Goal: Task Accomplishment & Management: Manage account settings

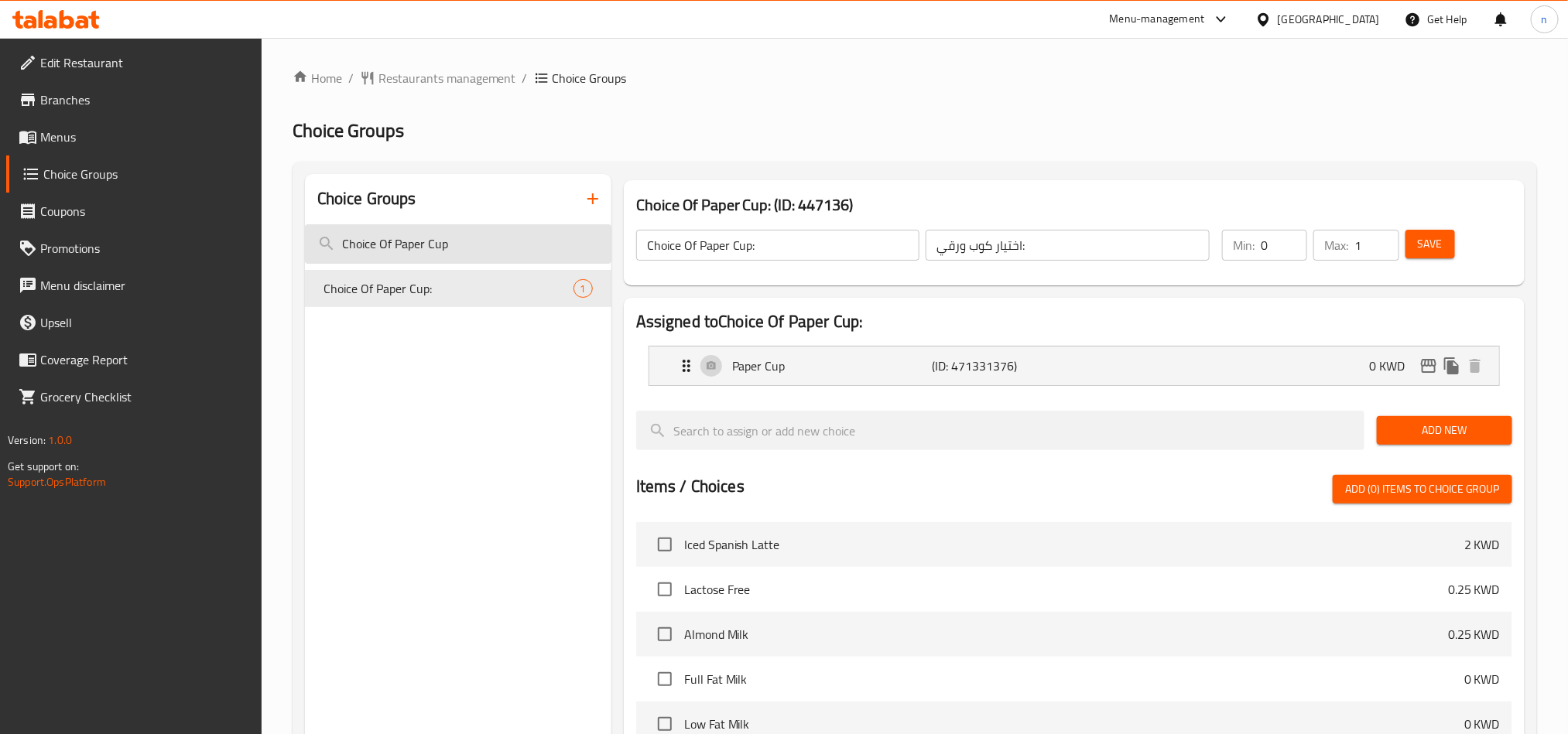
click at [432, 245] on input "Choice Of Paper Cup" at bounding box center [458, 244] width 307 height 39
paste input "Your Tank No 1:"
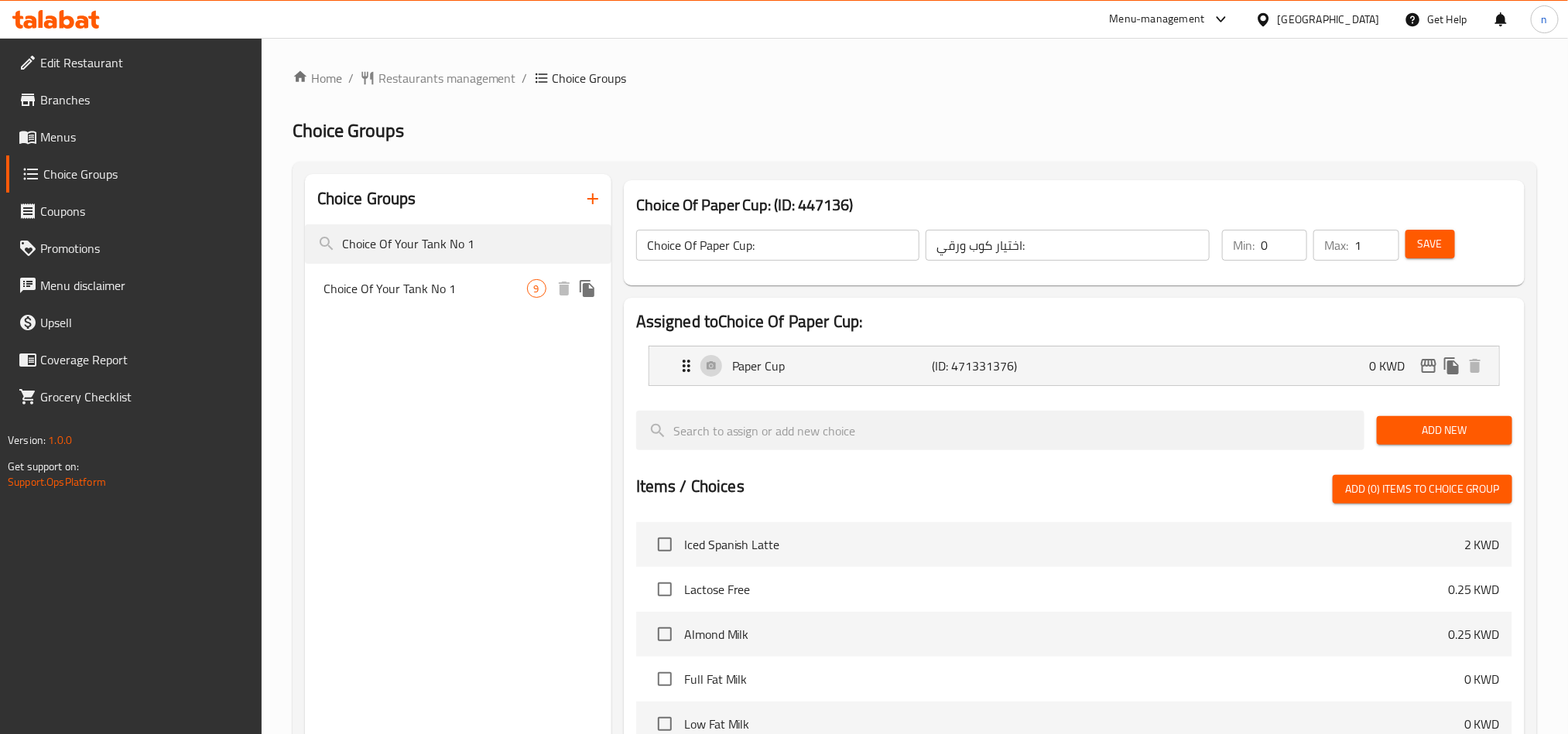
type input "Choice Of Your Tank No 1"
click at [435, 290] on span "Choice Of Your Tank No 1" at bounding box center [425, 288] width 204 height 18
type input "Choice Of Your Tank No 1"
type input "اختيار الخزان الخاص بك رقم 1"
type input "1"
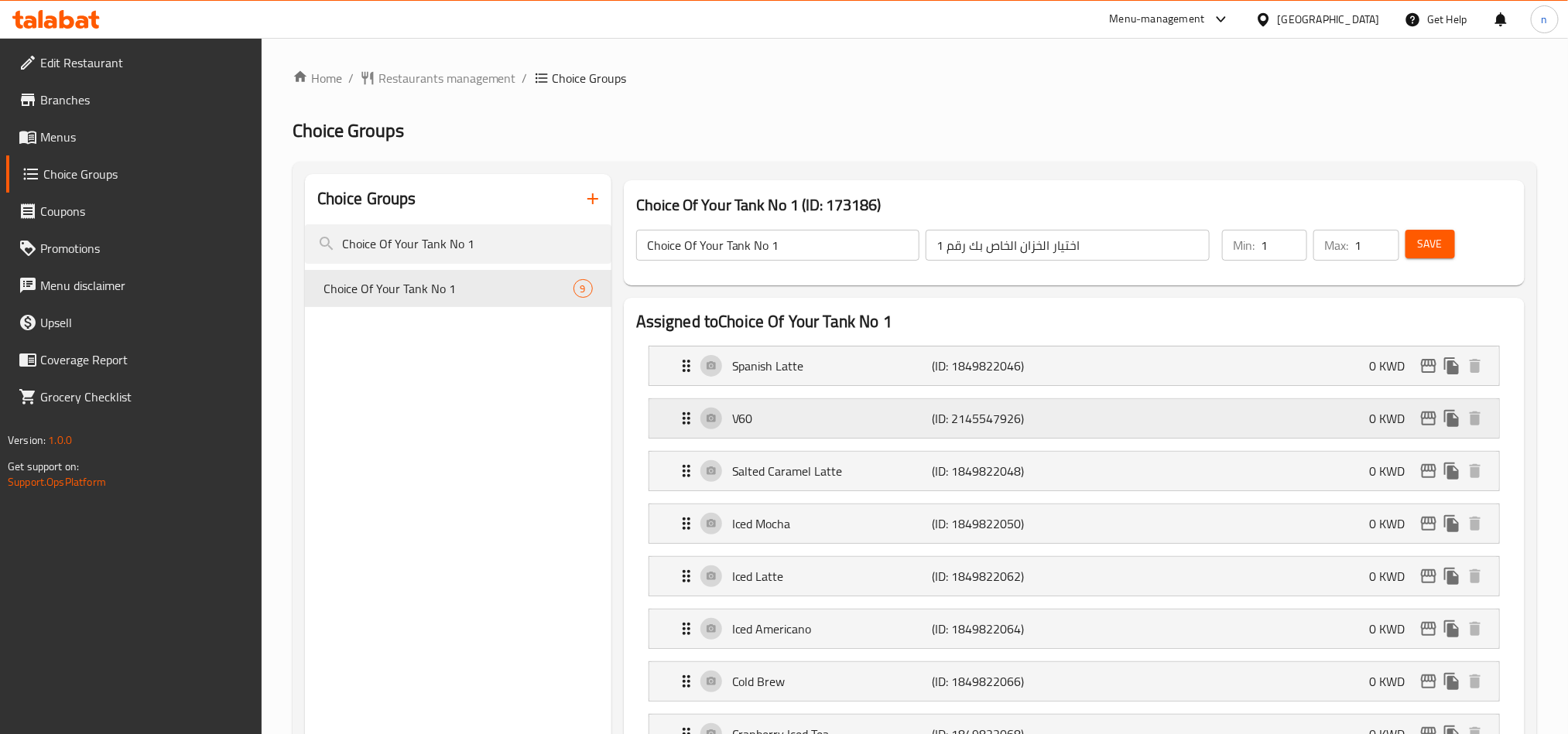
scroll to position [116, 0]
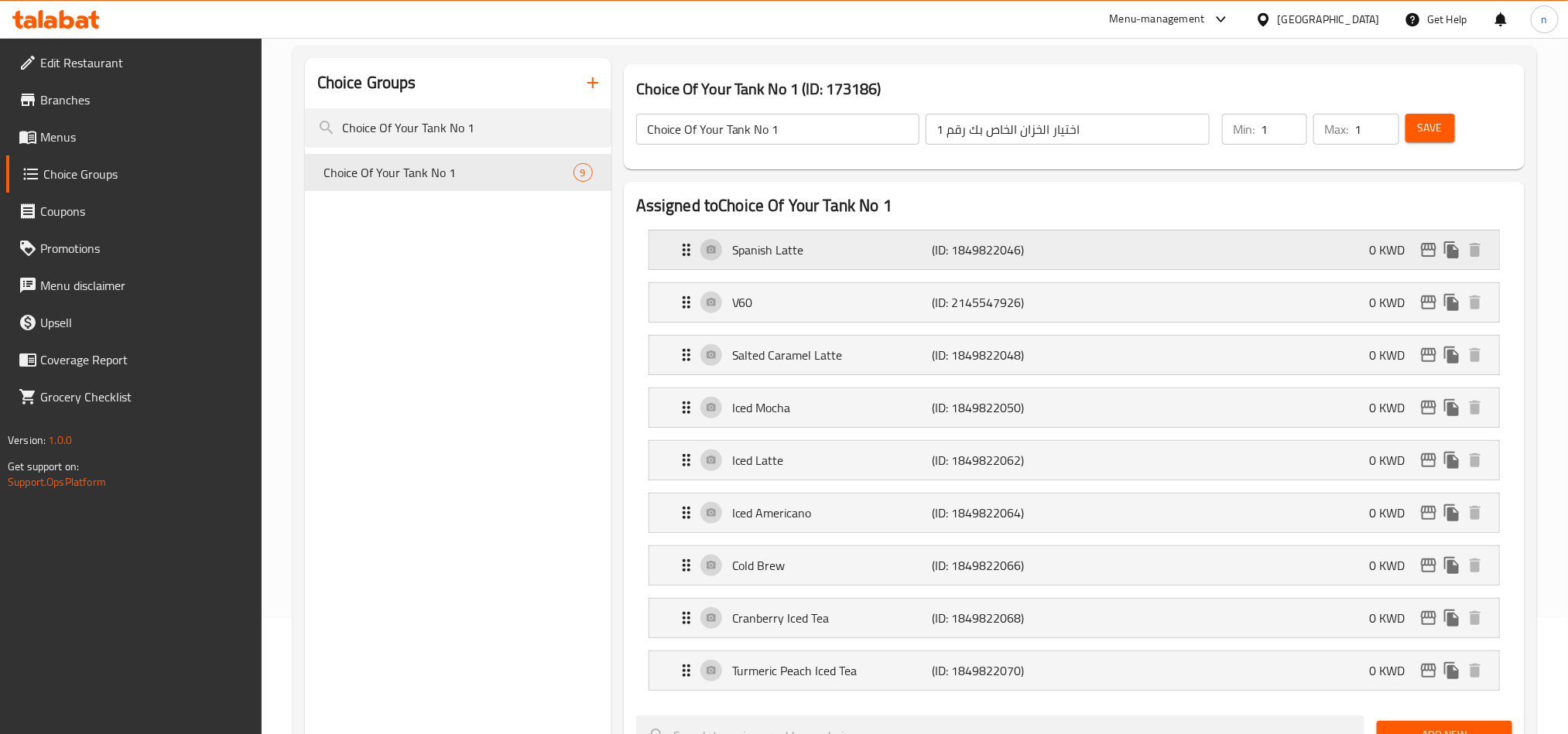
click at [878, 249] on p "Spanish Latte" at bounding box center [832, 249] width 200 height 18
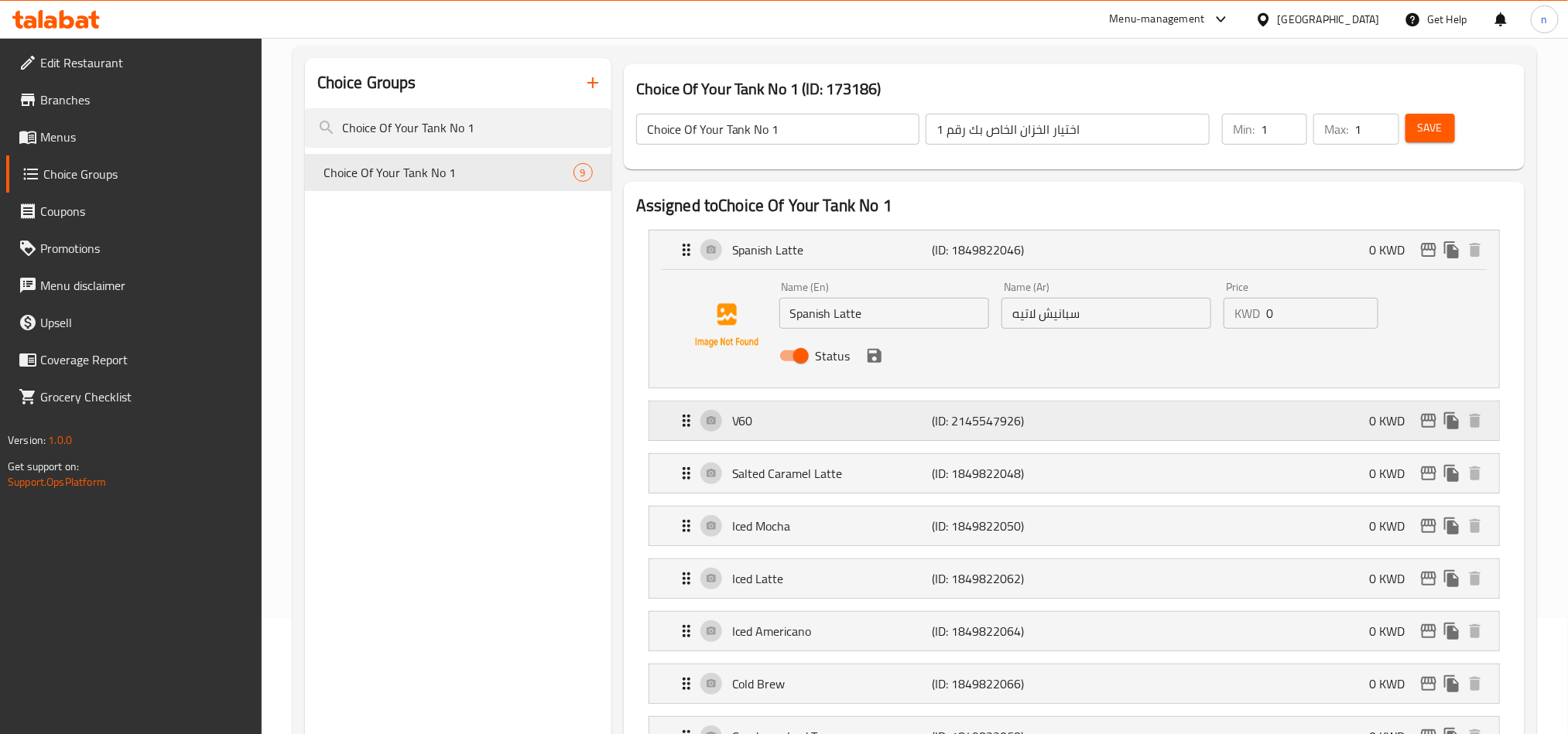
click at [848, 421] on p "V60" at bounding box center [832, 420] width 200 height 18
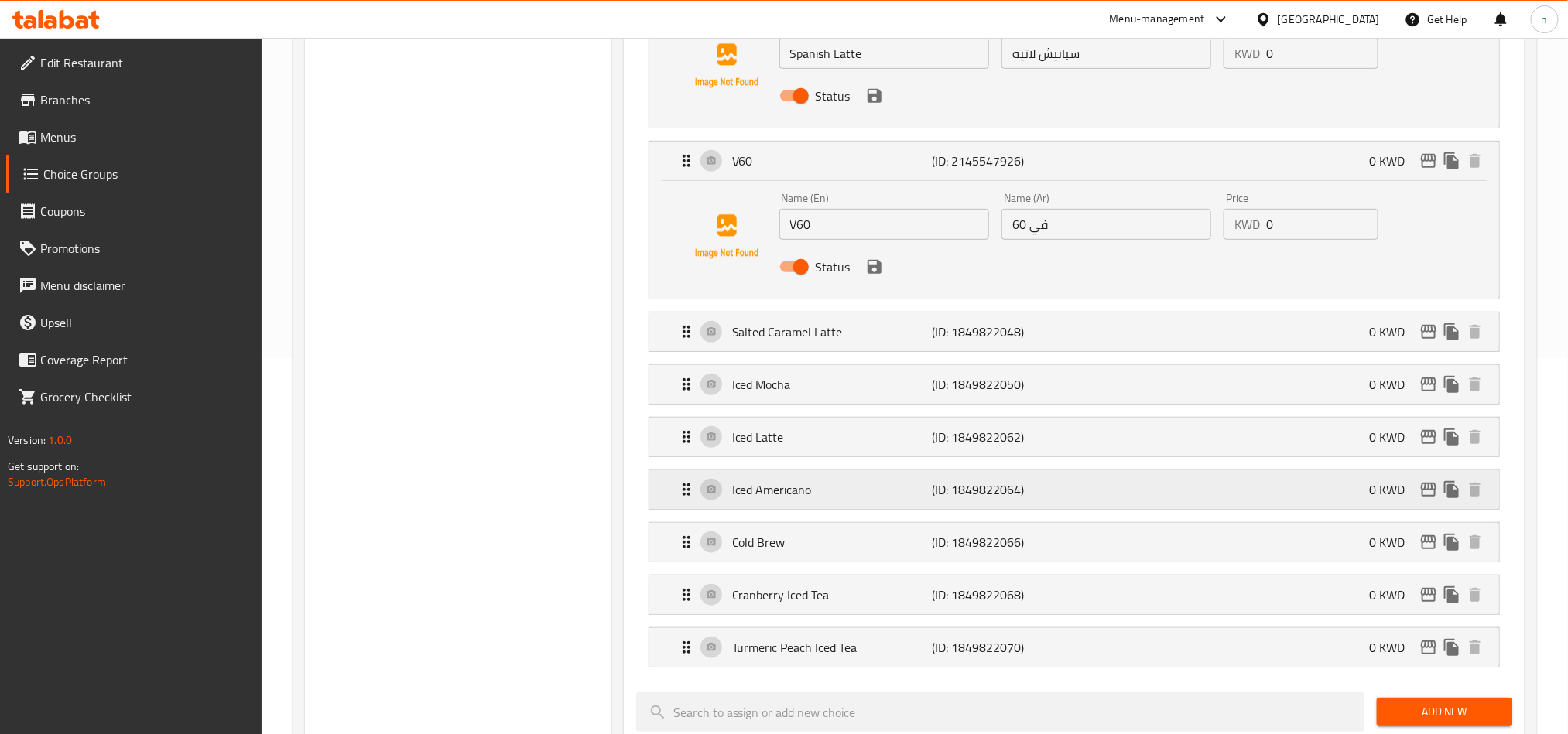
scroll to position [464, 0]
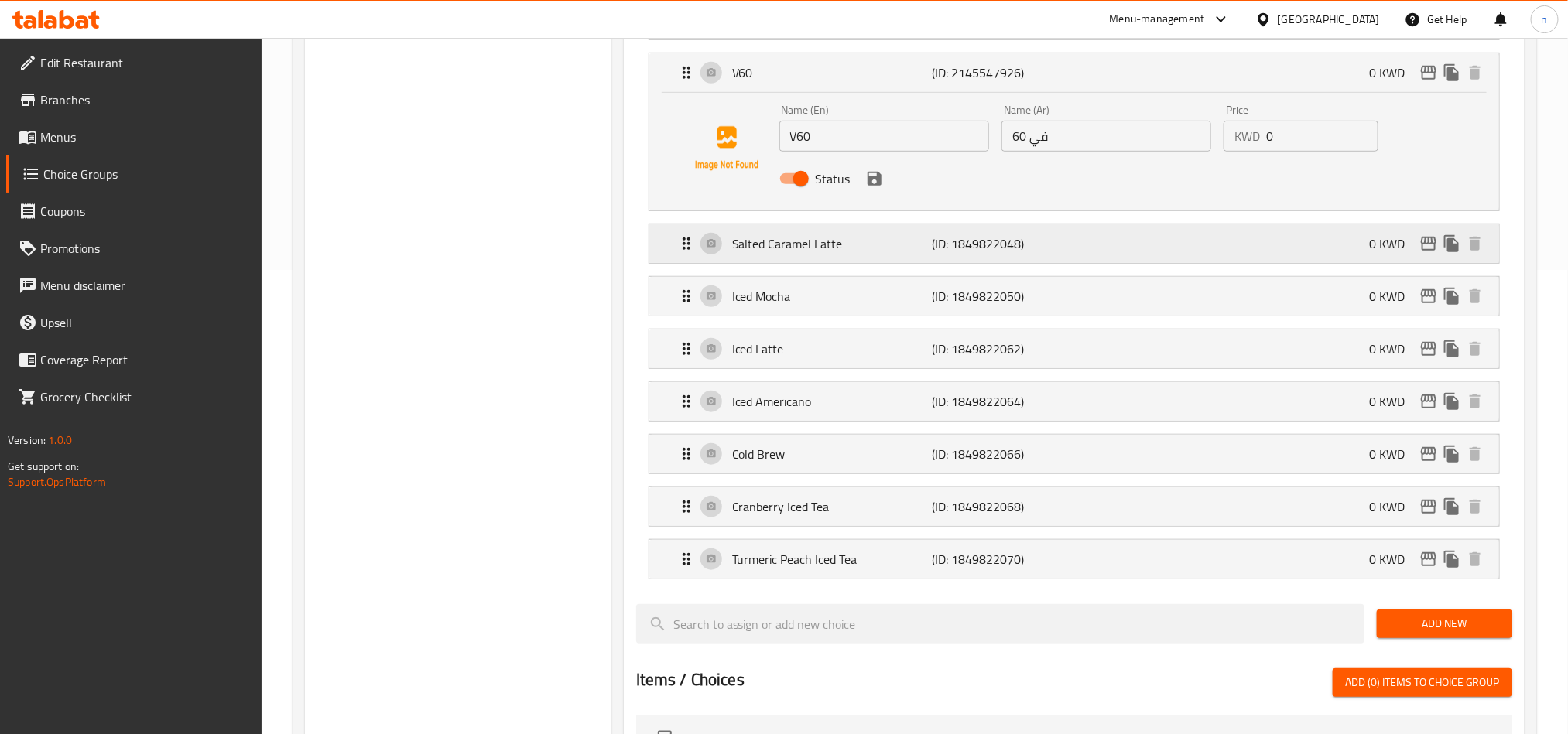
click at [811, 253] on p "Salted Caramel Latte" at bounding box center [832, 243] width 200 height 18
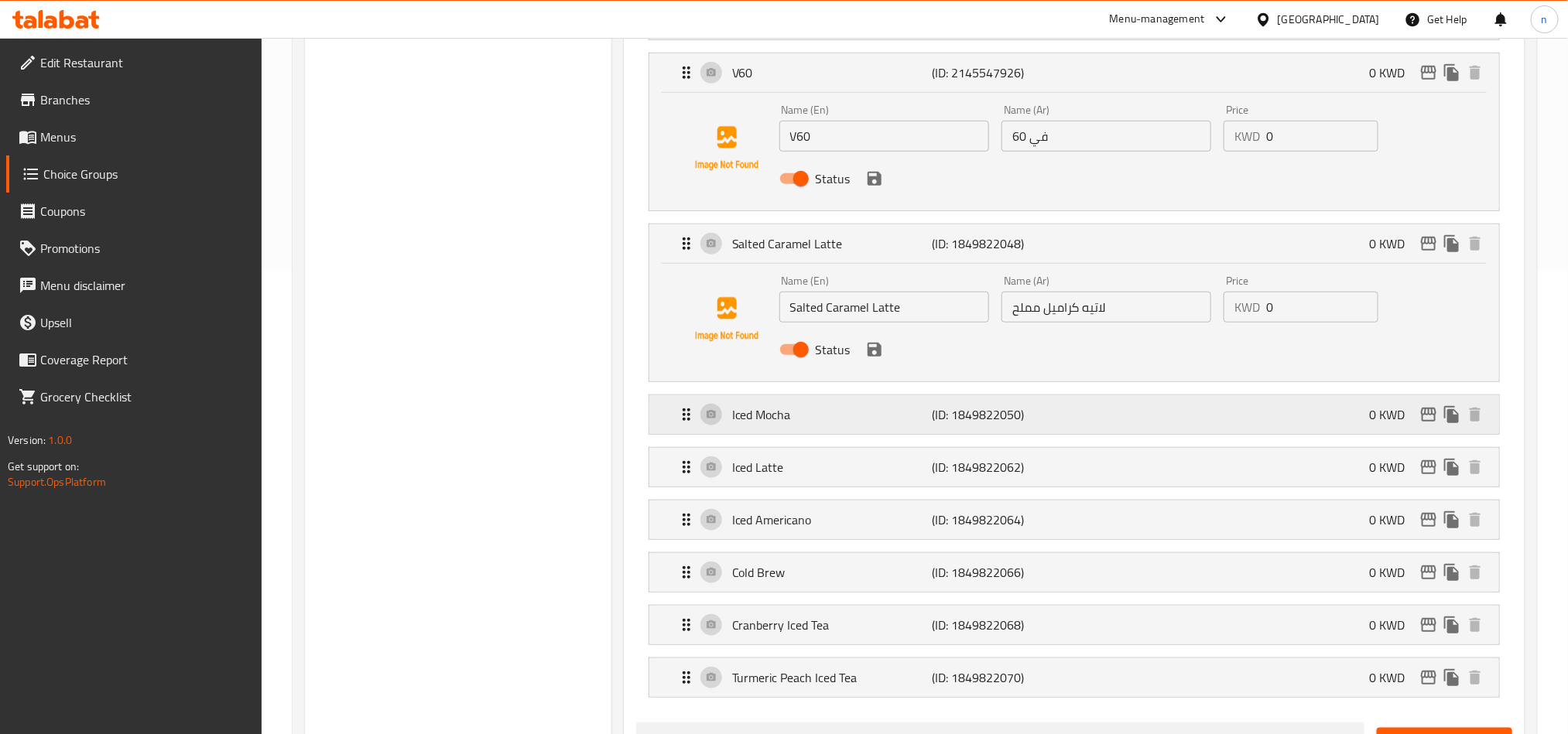
click at [823, 424] on p "Iced Mocha" at bounding box center [832, 414] width 200 height 18
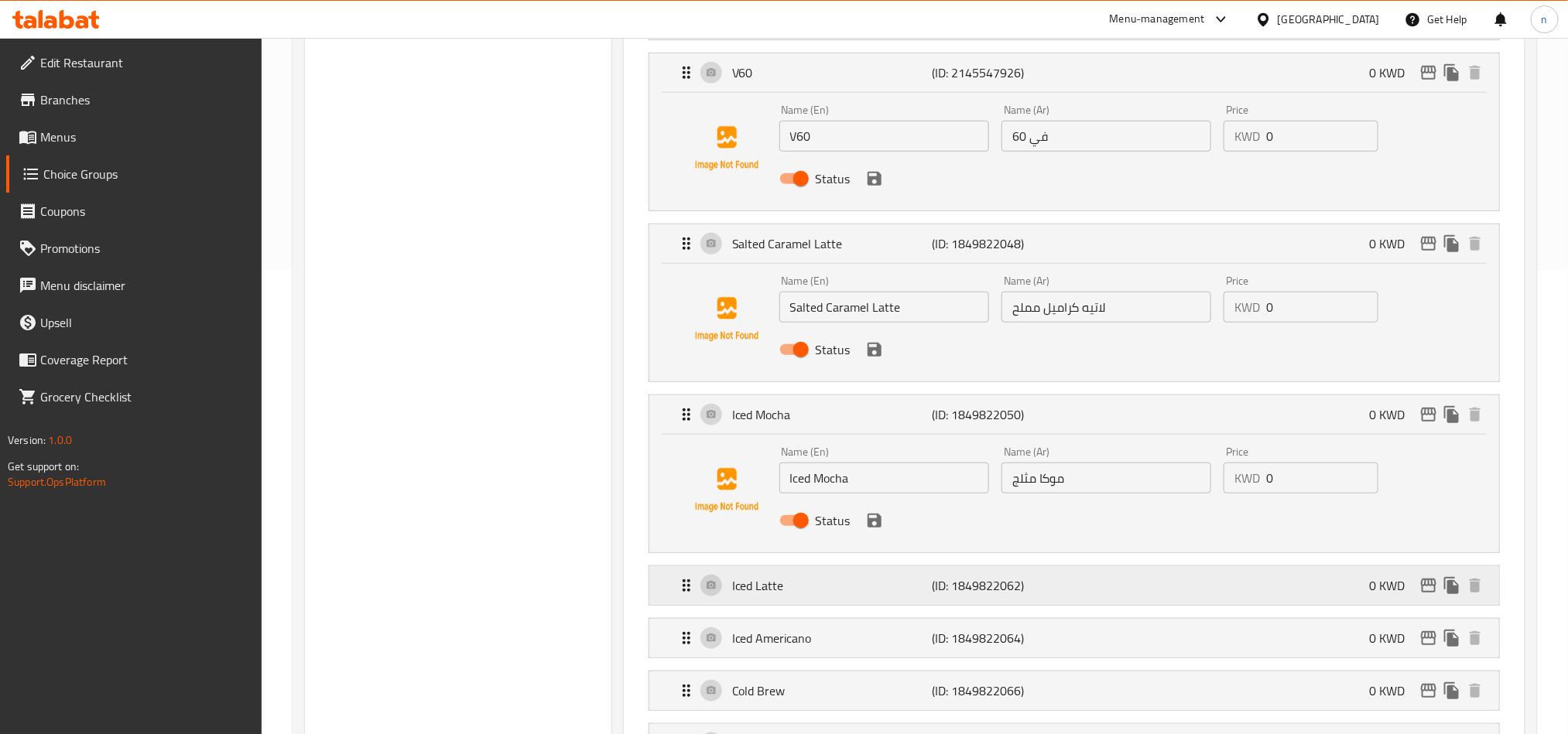
click at [813, 592] on p "Iced Latte" at bounding box center [832, 586] width 200 height 18
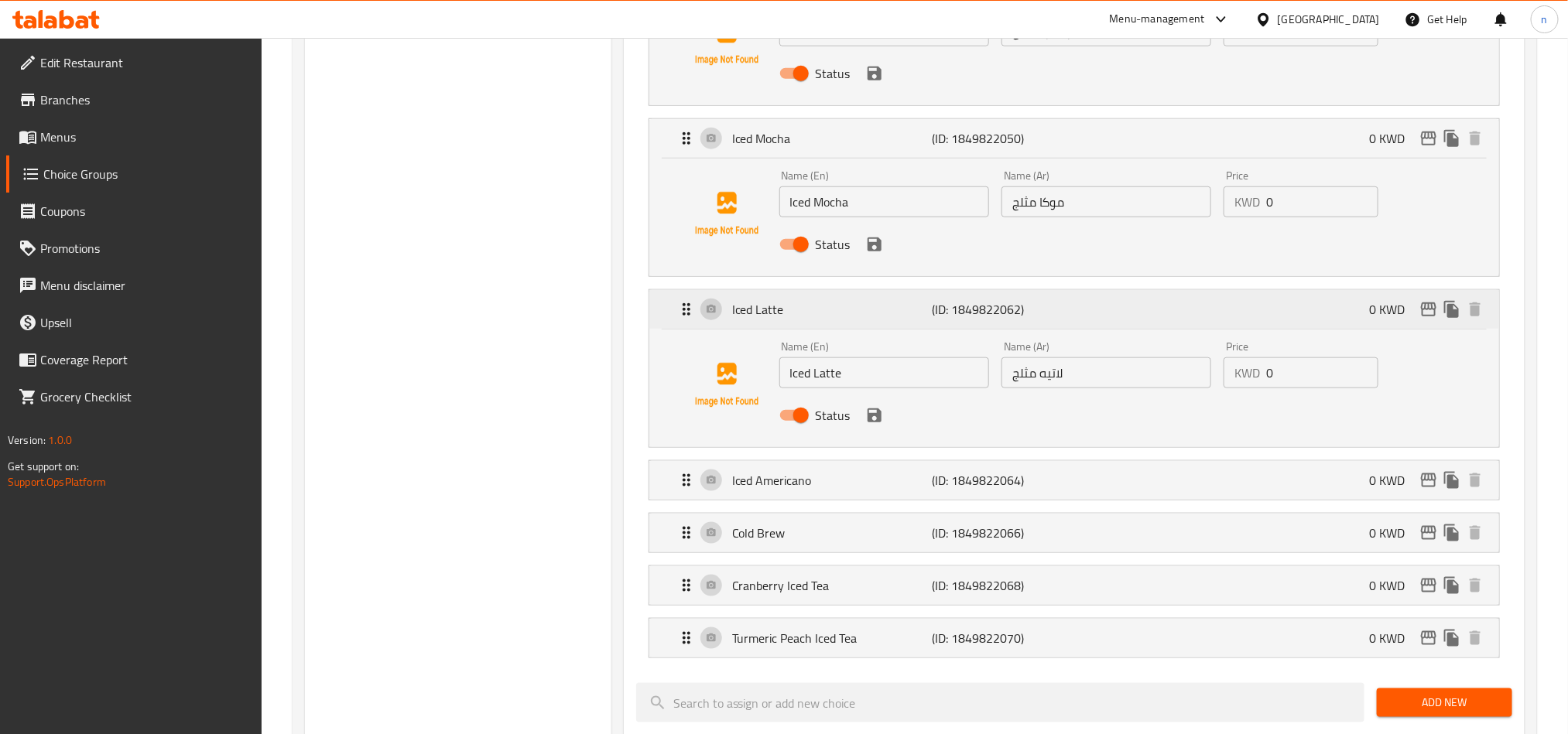
scroll to position [929, 0]
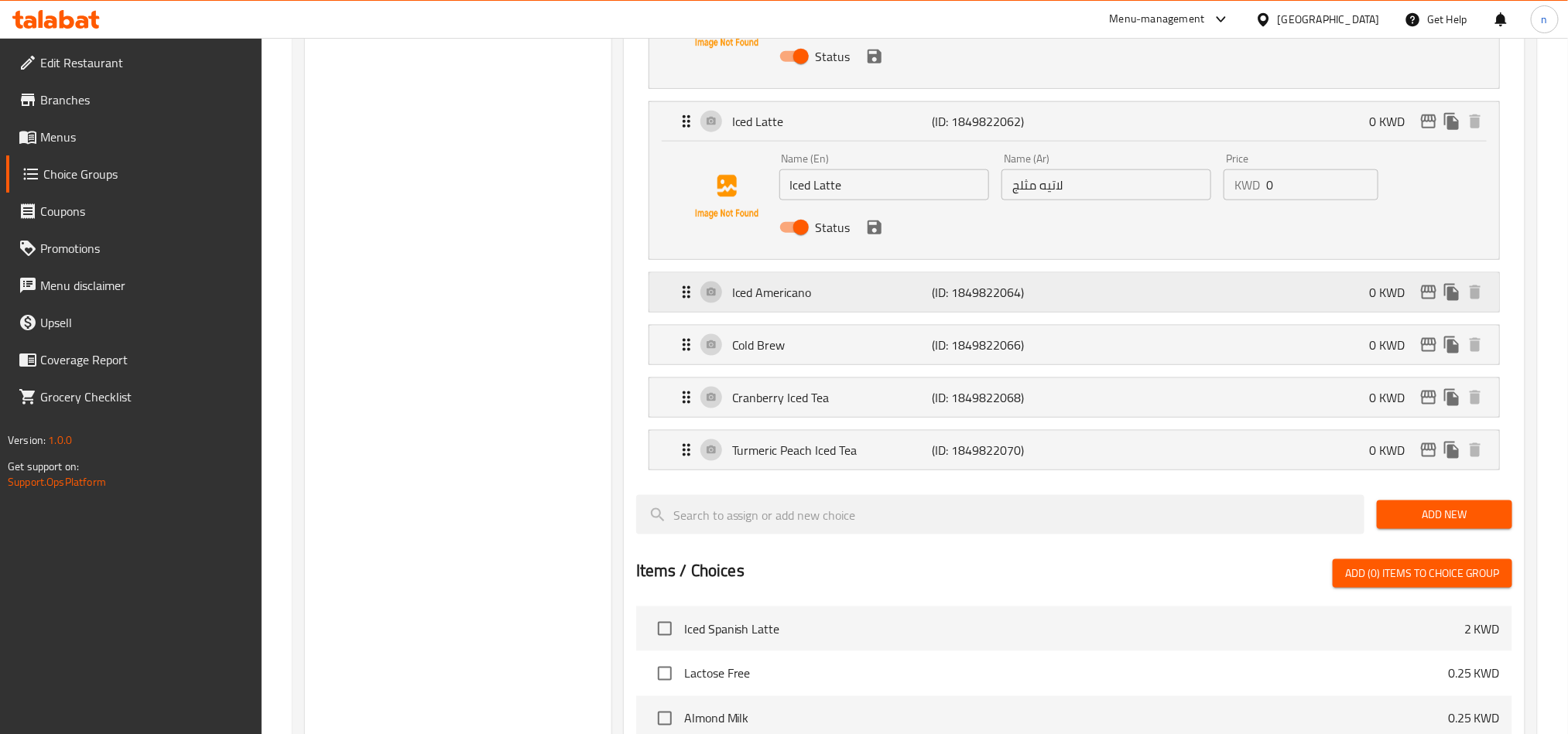
click at [795, 311] on div "Iced Americano (ID: 1849822064) 0 KWD" at bounding box center [1079, 293] width 803 height 39
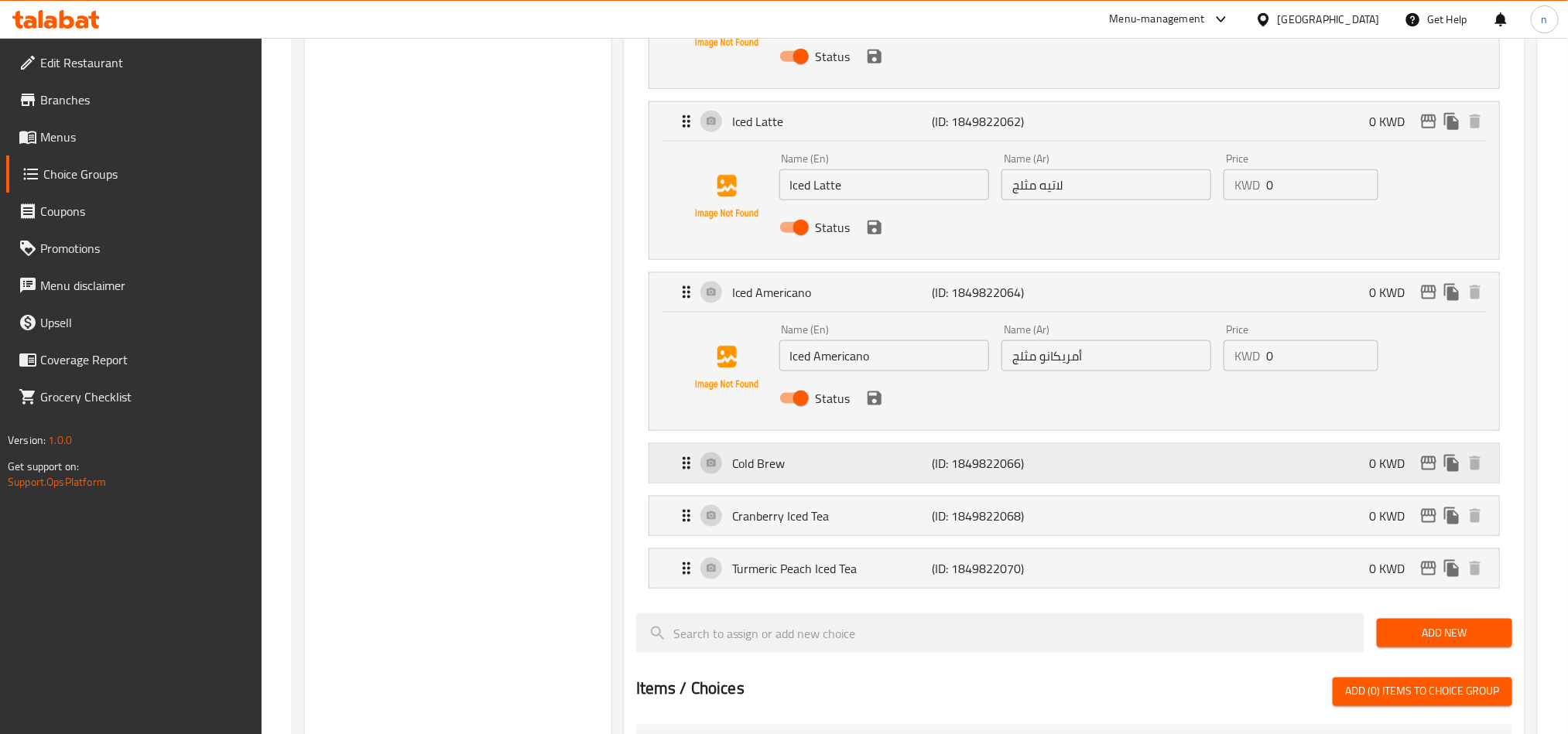
click at [806, 469] on p "Cold Brew" at bounding box center [832, 463] width 200 height 18
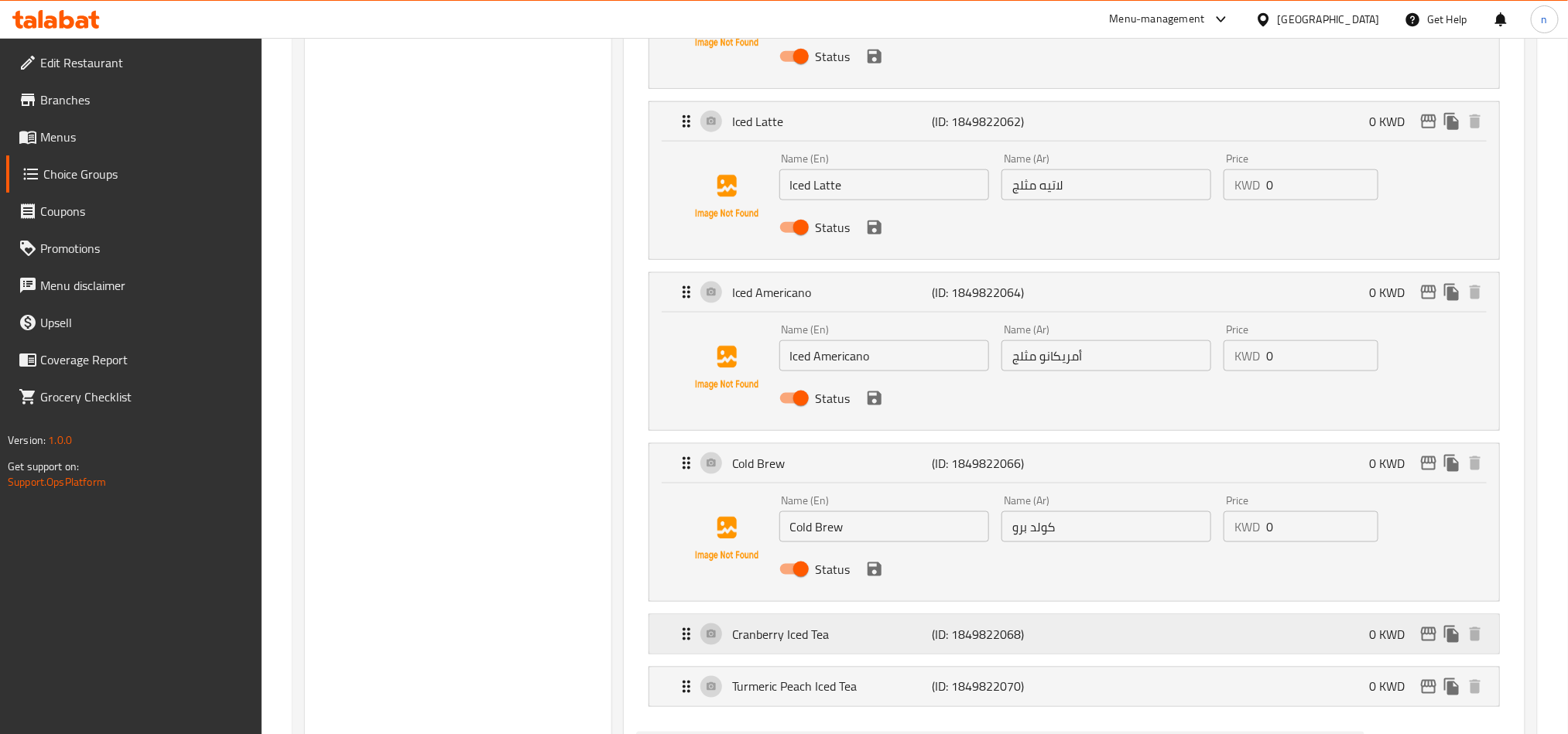
click at [815, 651] on div "Cranberry Iced Tea (ID: 1849822068) 0 KWD" at bounding box center [1079, 635] width 803 height 39
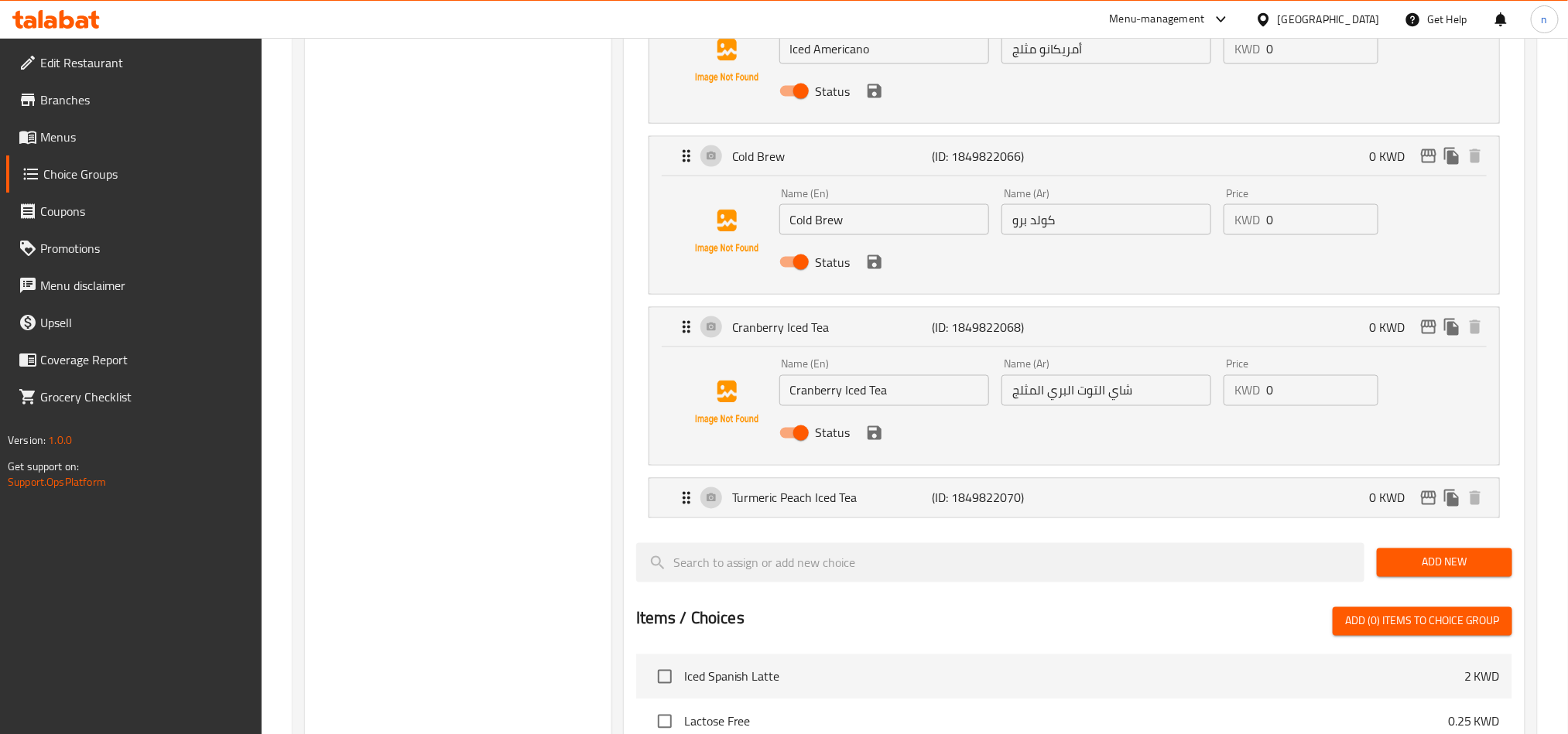
scroll to position [1277, 0]
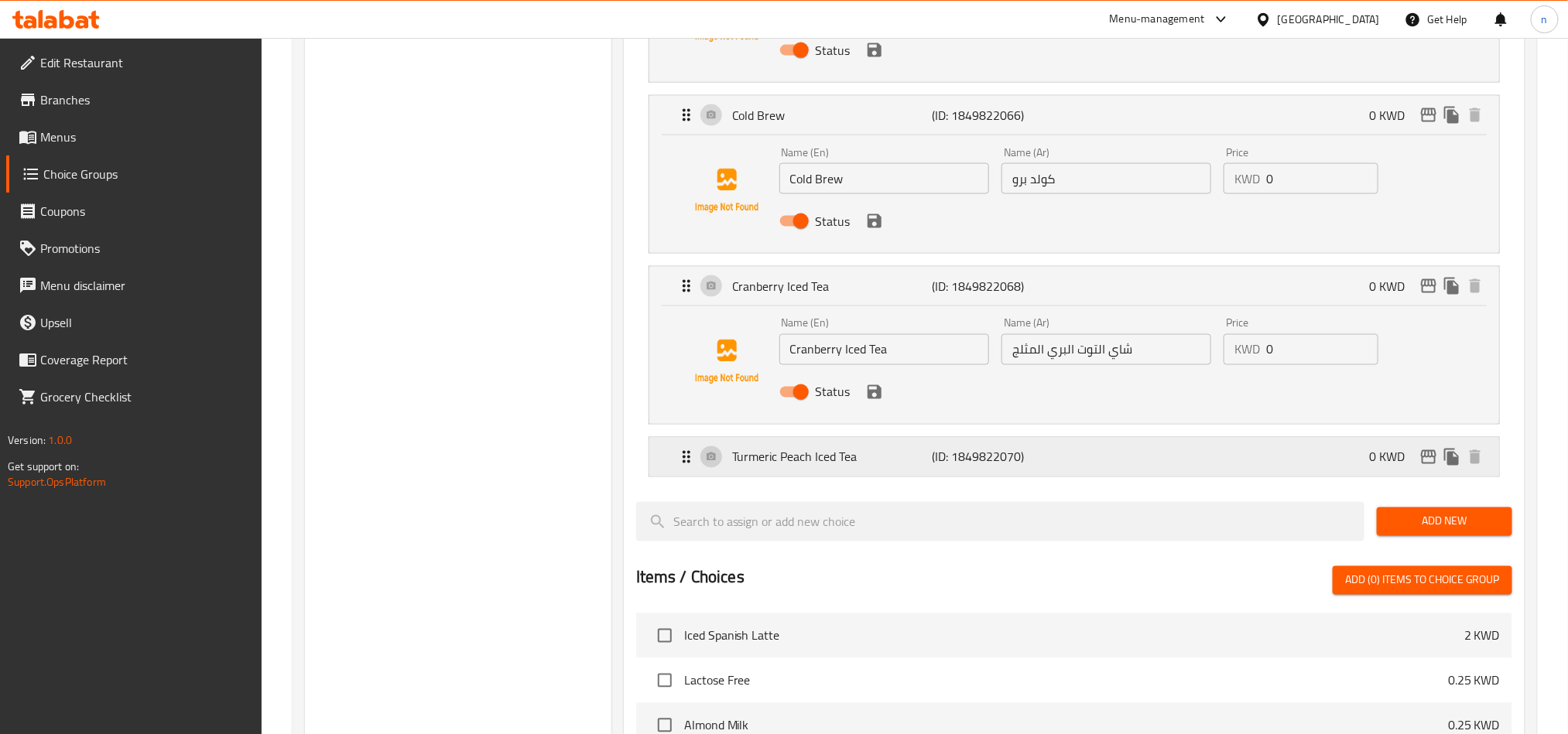
click at [798, 452] on p "Turmeric Peach Iced Tea" at bounding box center [832, 457] width 200 height 18
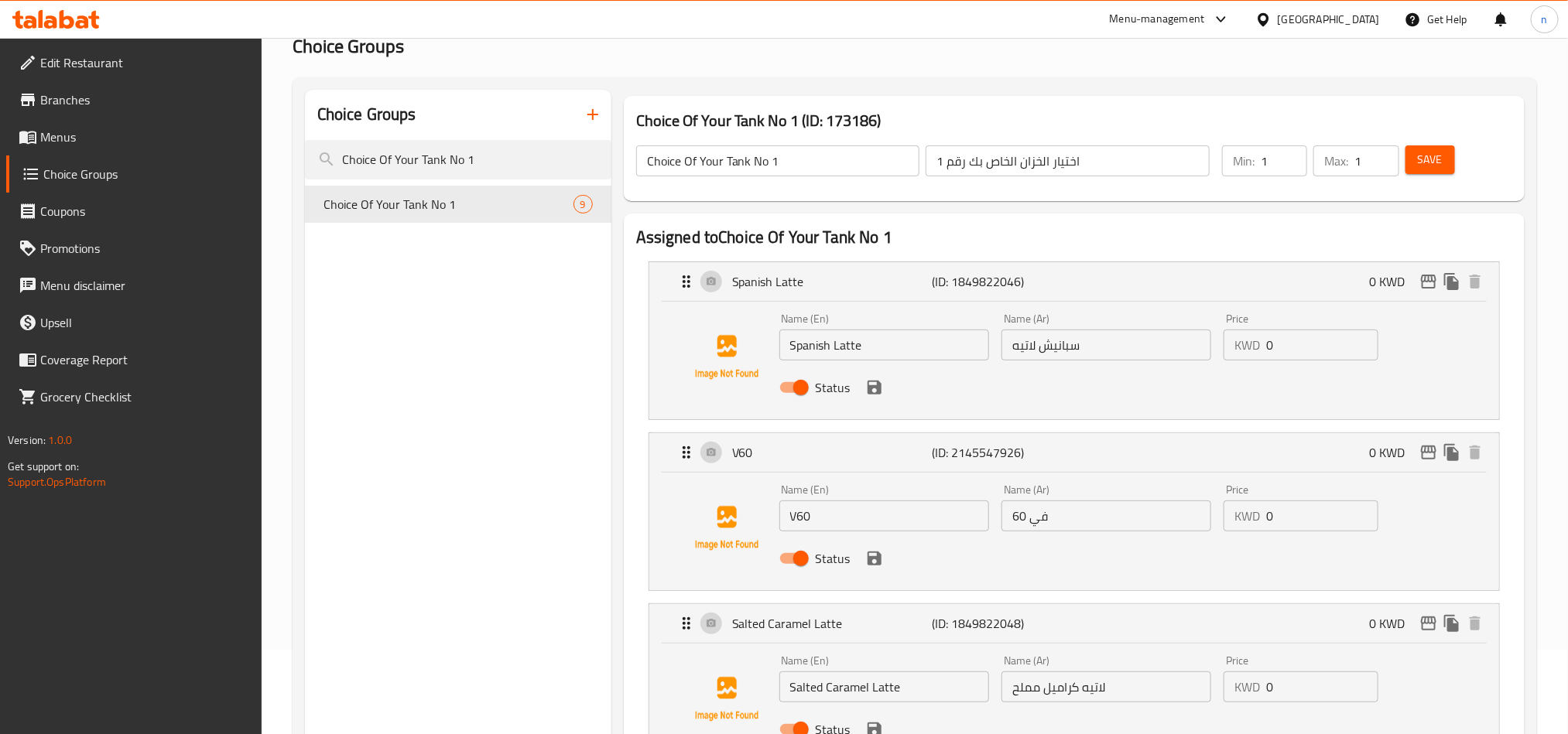
scroll to position [0, 0]
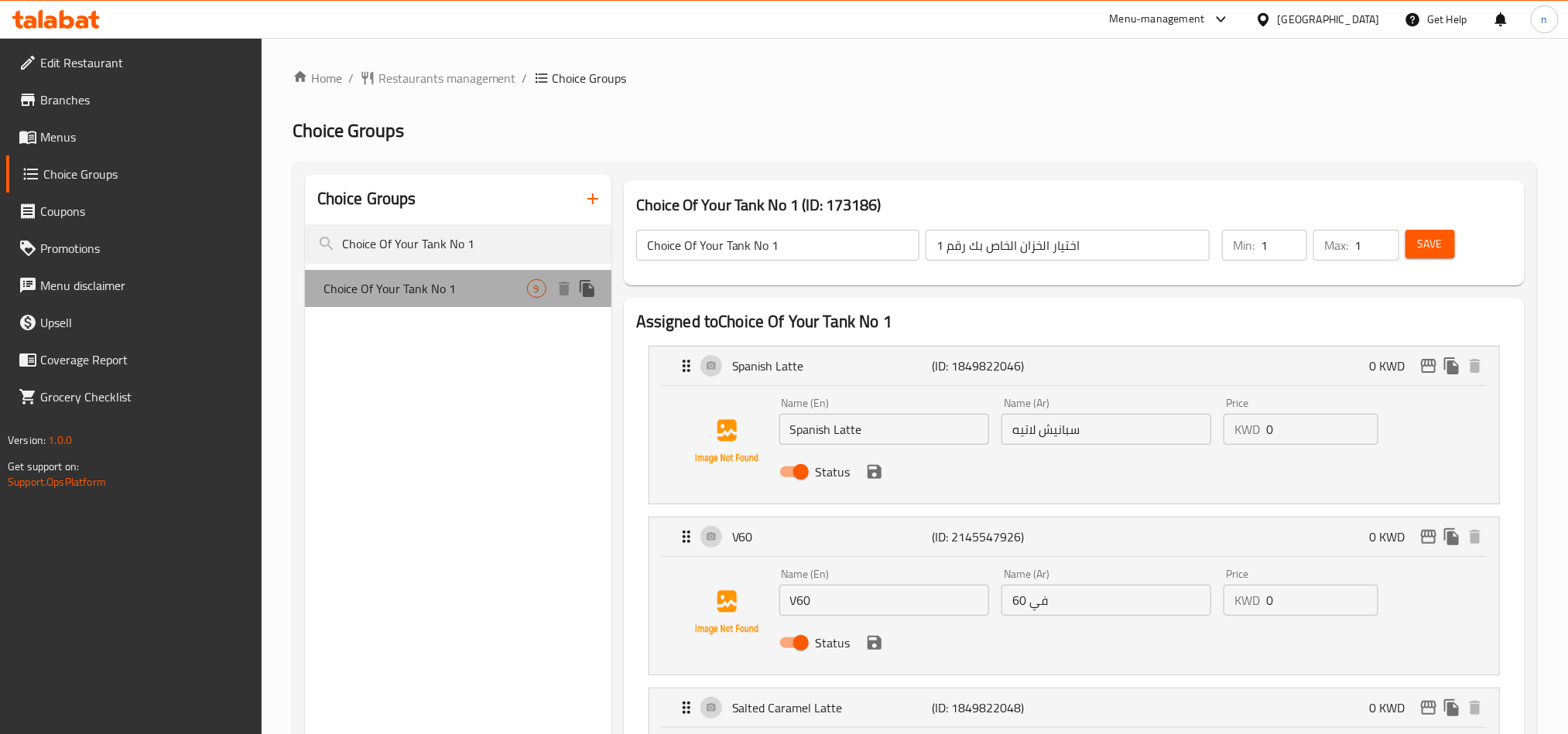
click at [468, 284] on span "Choice Of Your Tank No 1" at bounding box center [425, 288] width 204 height 18
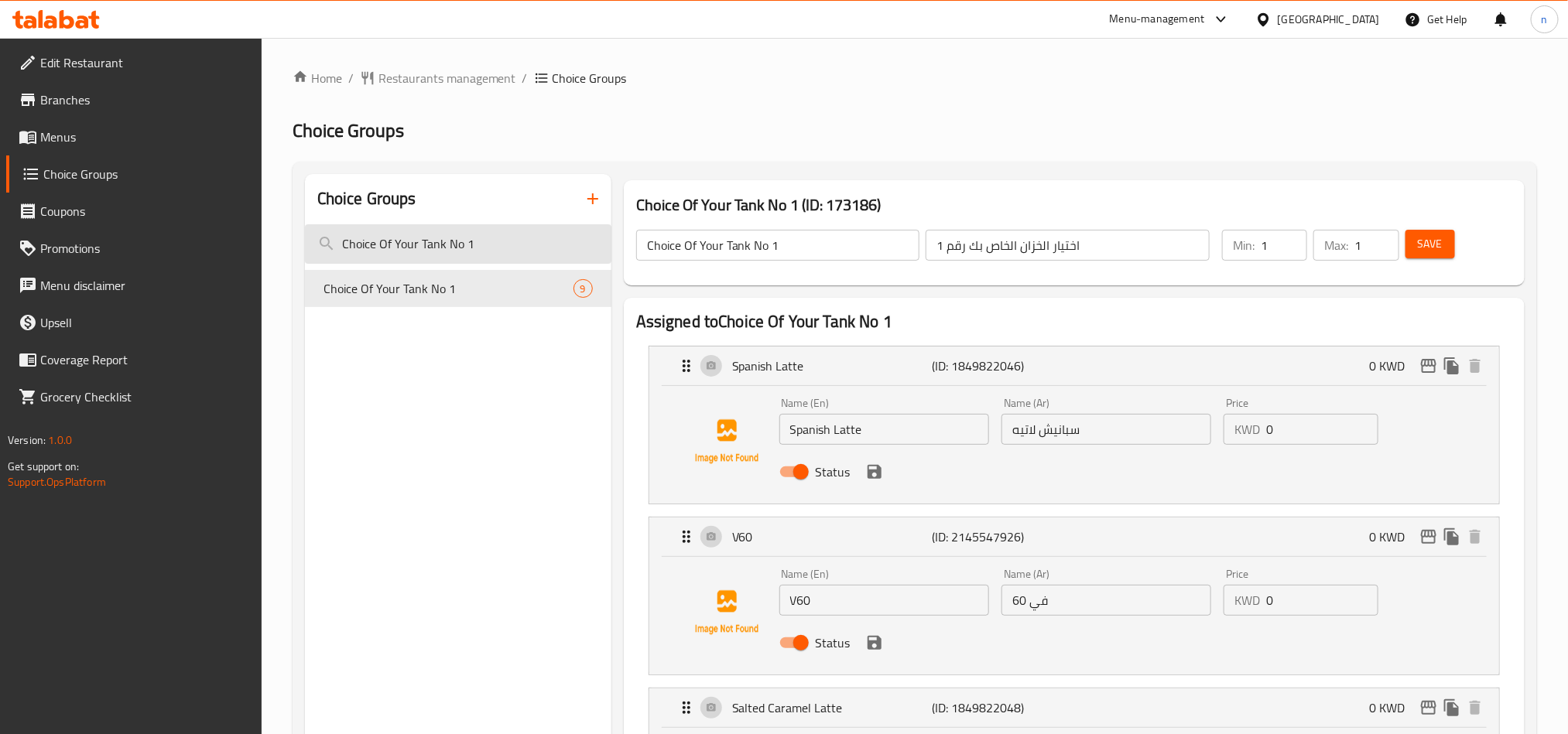
click at [489, 233] on input "Choice Of Your Tank No 1" at bounding box center [458, 244] width 307 height 39
type input "Choice Of Your Tank No 2"
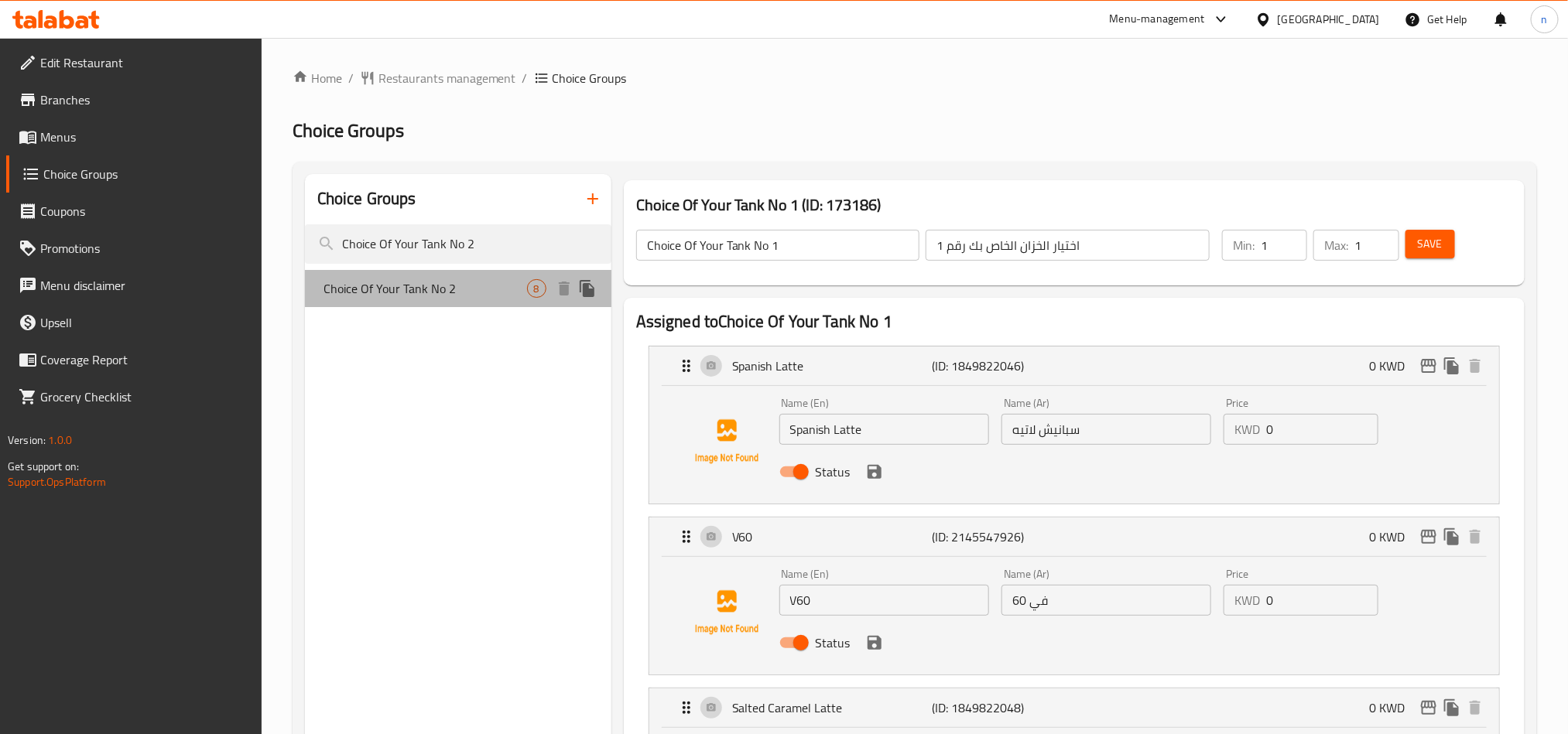
click at [458, 289] on span "Choice Of Your Tank No 2" at bounding box center [425, 288] width 204 height 18
type input "Choice Of Your Tank No 2"
type input "اختيار الخزان الخاص بك رقم 2"
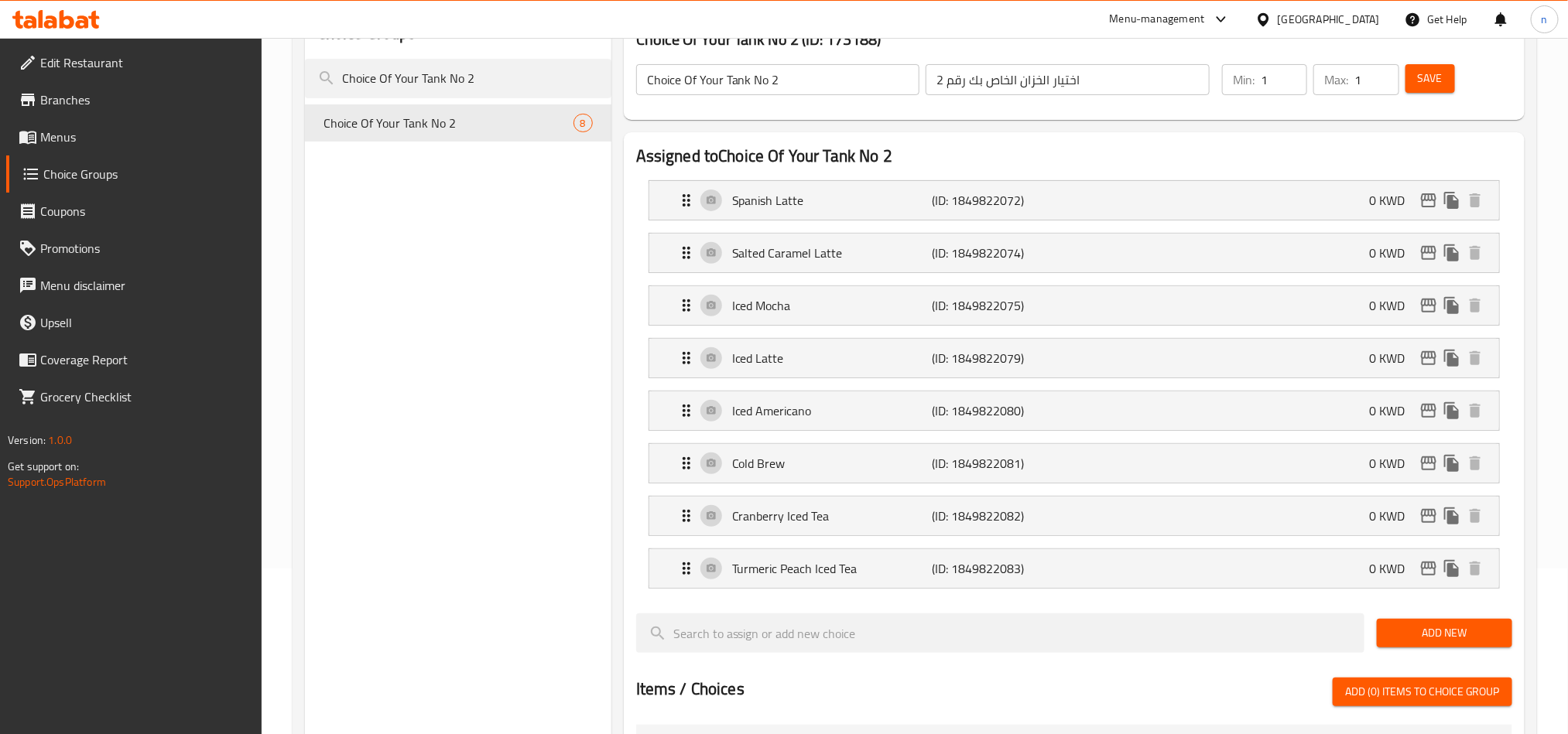
scroll to position [232, 0]
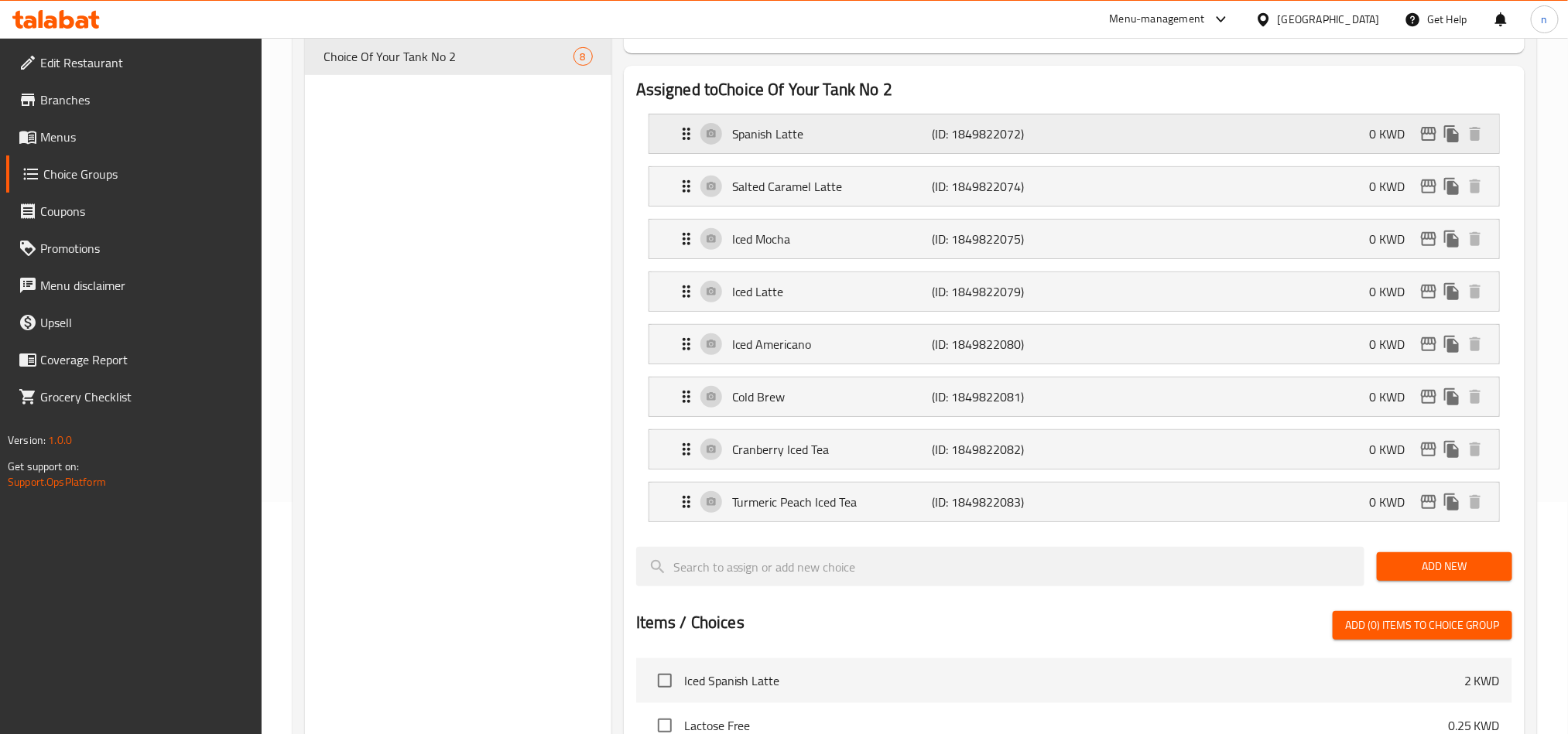
click at [767, 131] on p "Spanish Latte" at bounding box center [832, 133] width 200 height 18
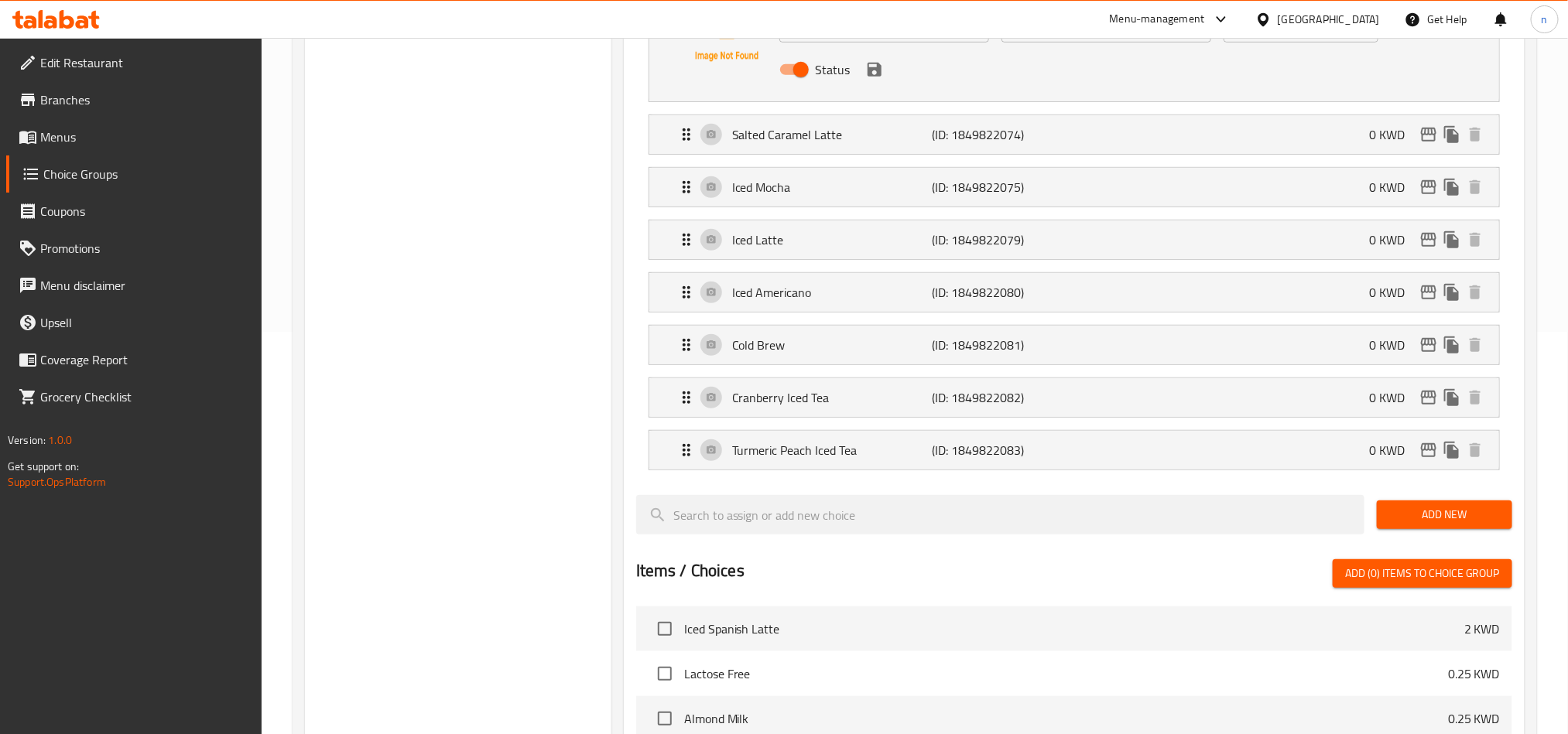
scroll to position [464, 0]
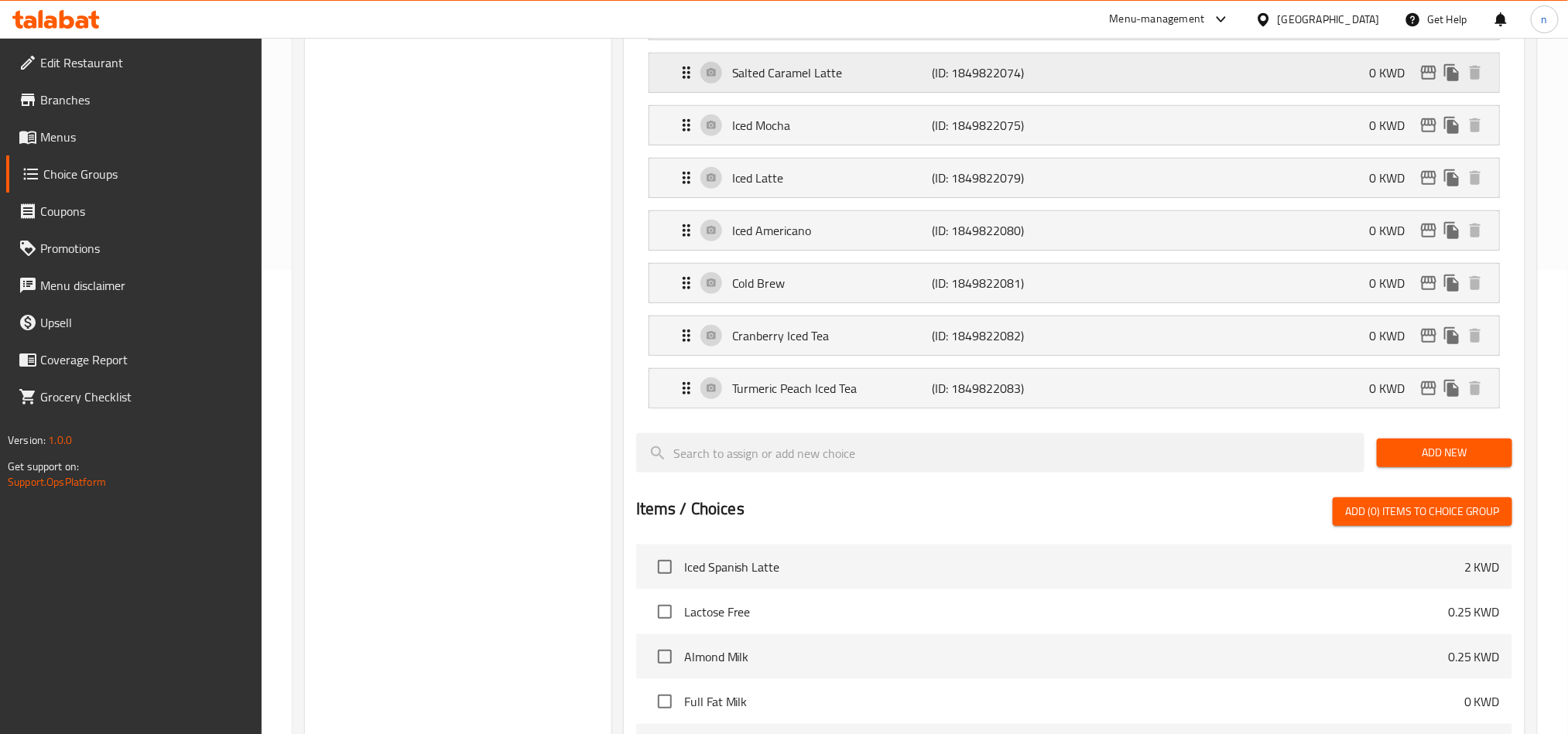
click at [822, 81] on p "Salted Caramel Latte" at bounding box center [832, 72] width 200 height 18
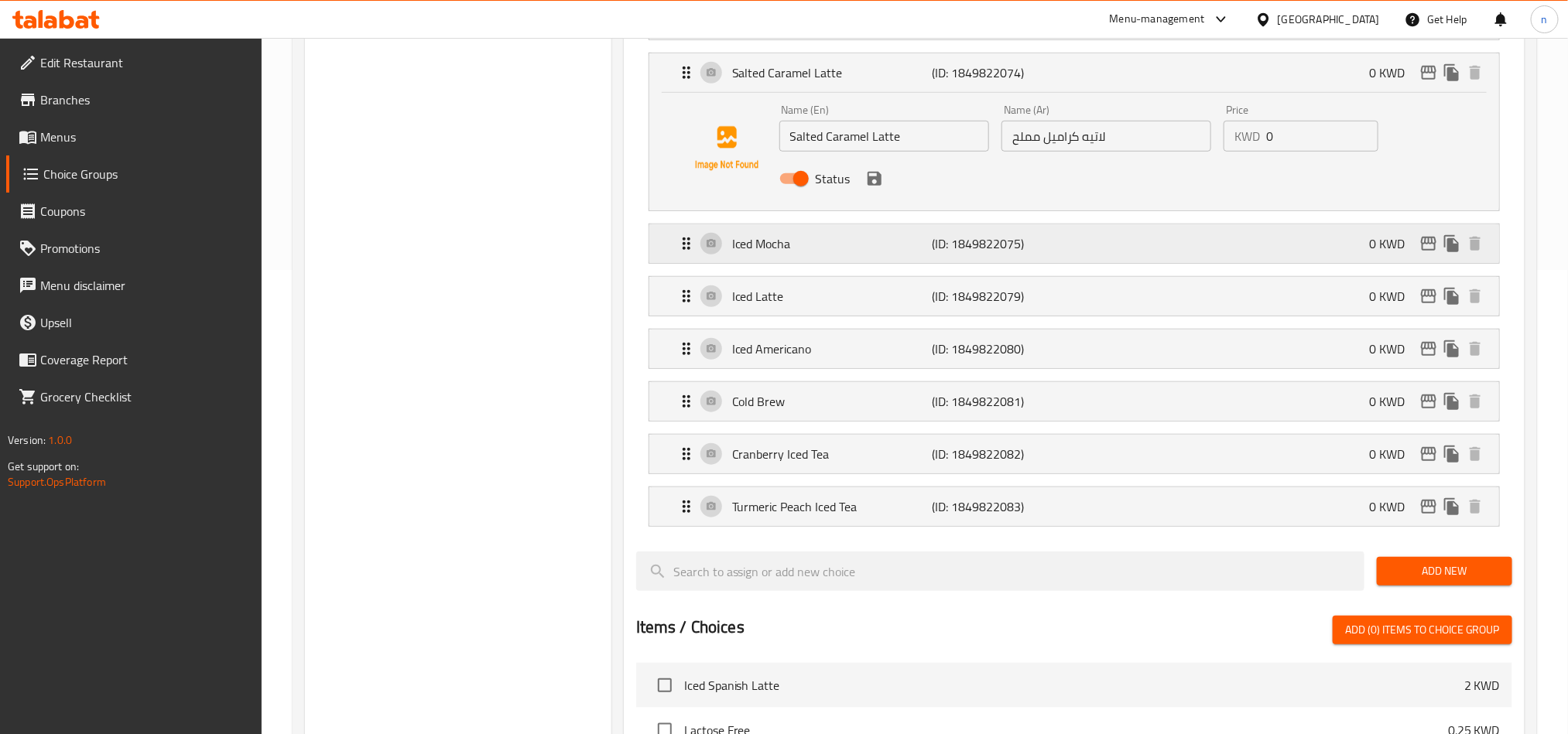
click at [795, 246] on p "Iced Mocha" at bounding box center [832, 243] width 200 height 18
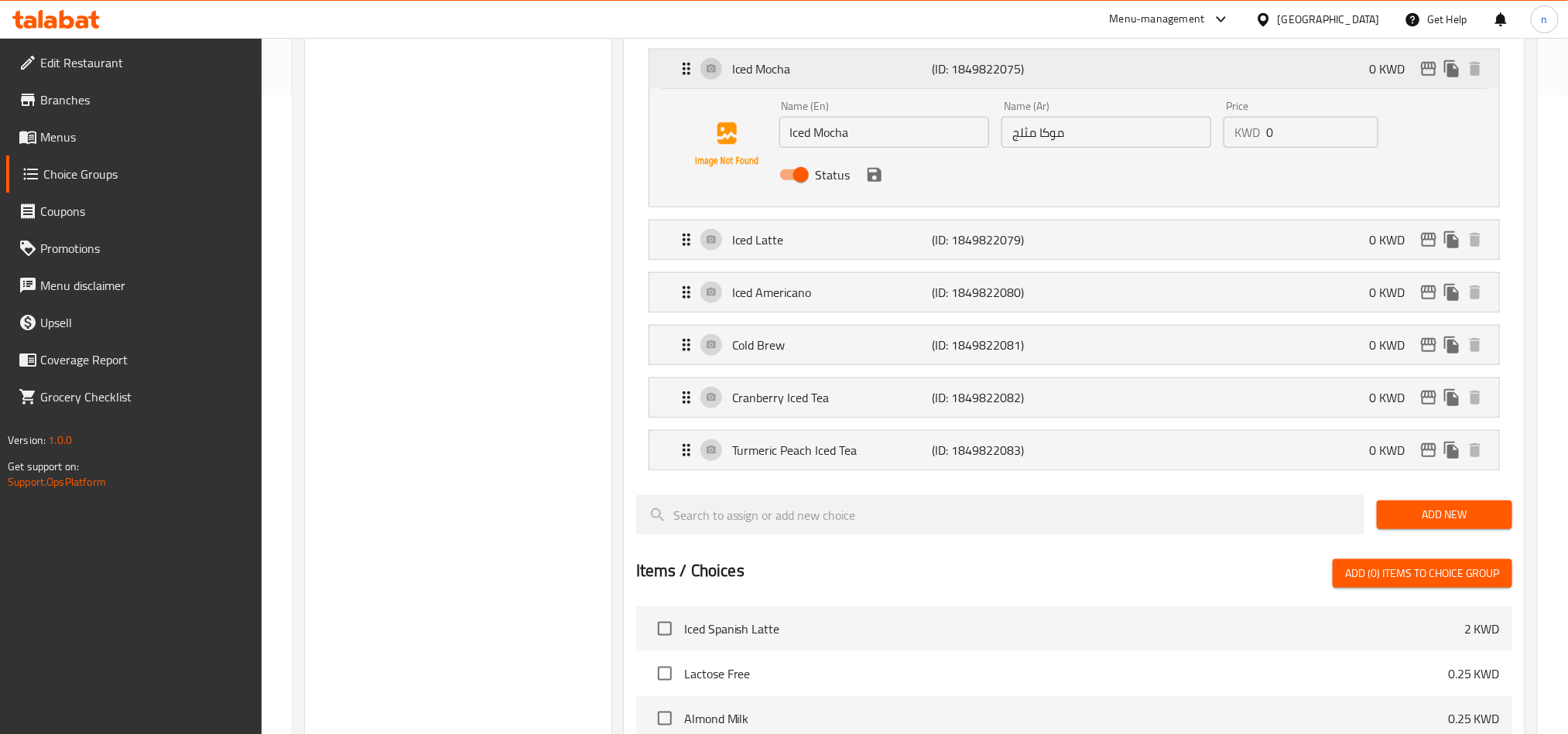
scroll to position [696, 0]
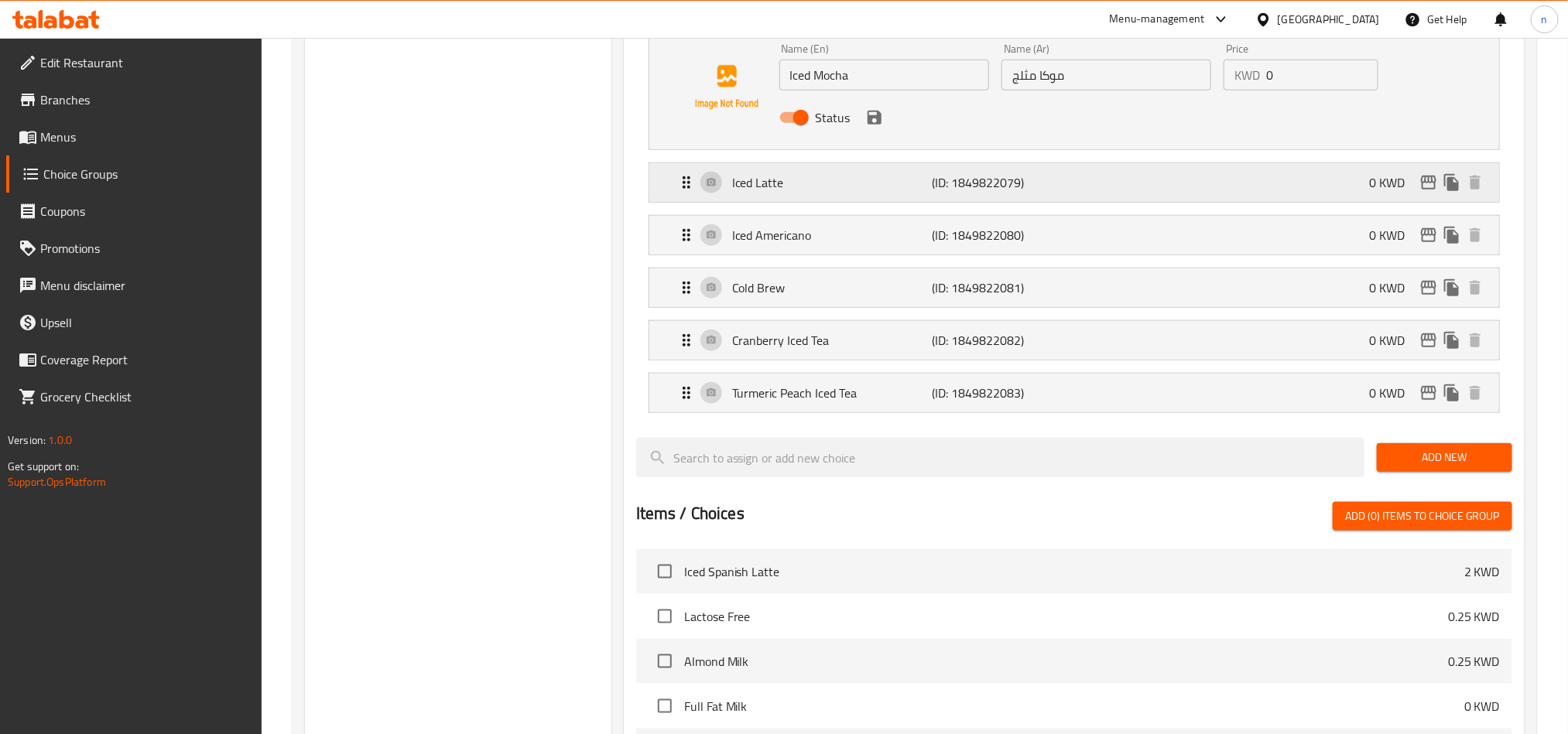
click at [798, 180] on p "Iced Latte" at bounding box center [832, 182] width 200 height 18
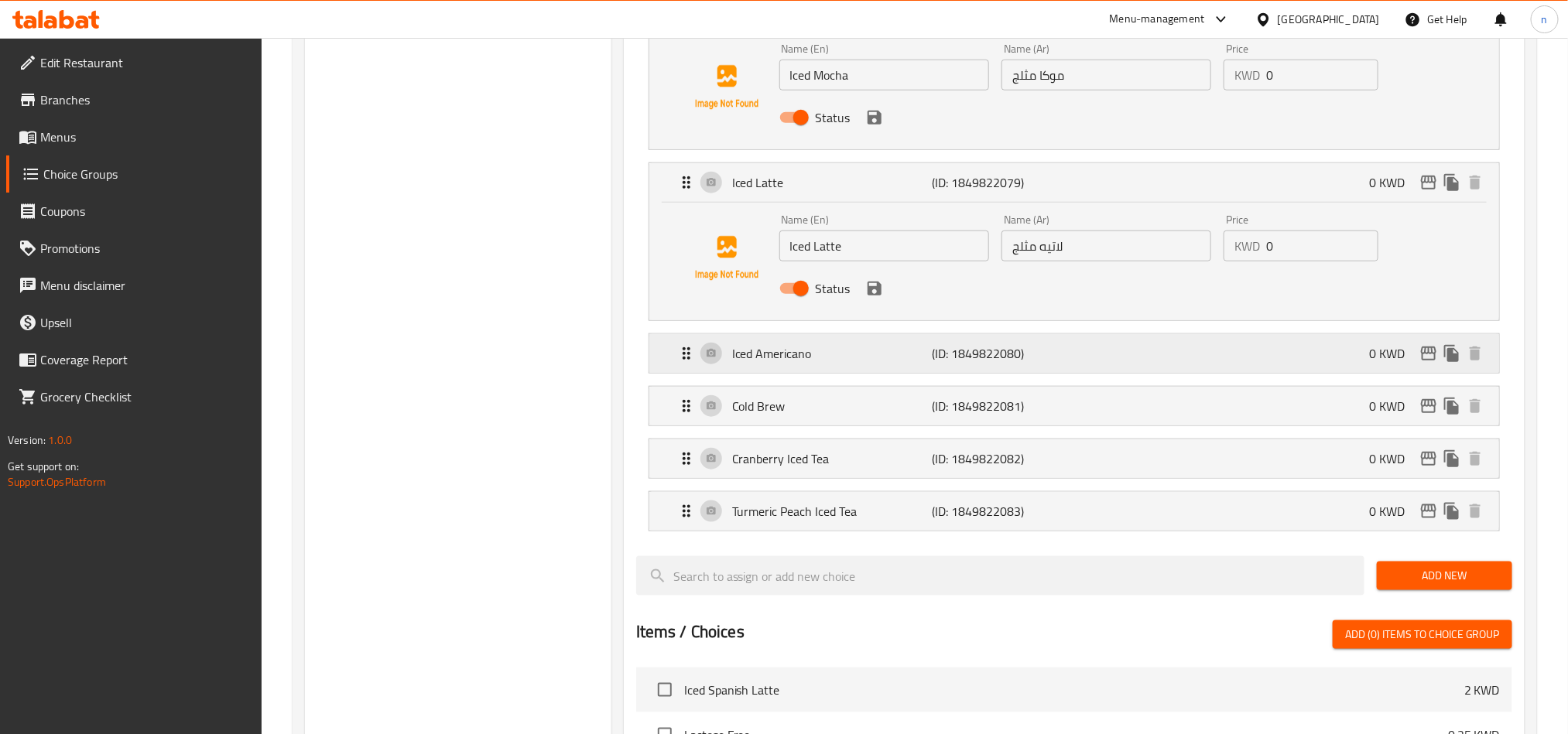
click at [778, 361] on p "Iced Americano" at bounding box center [832, 353] width 200 height 18
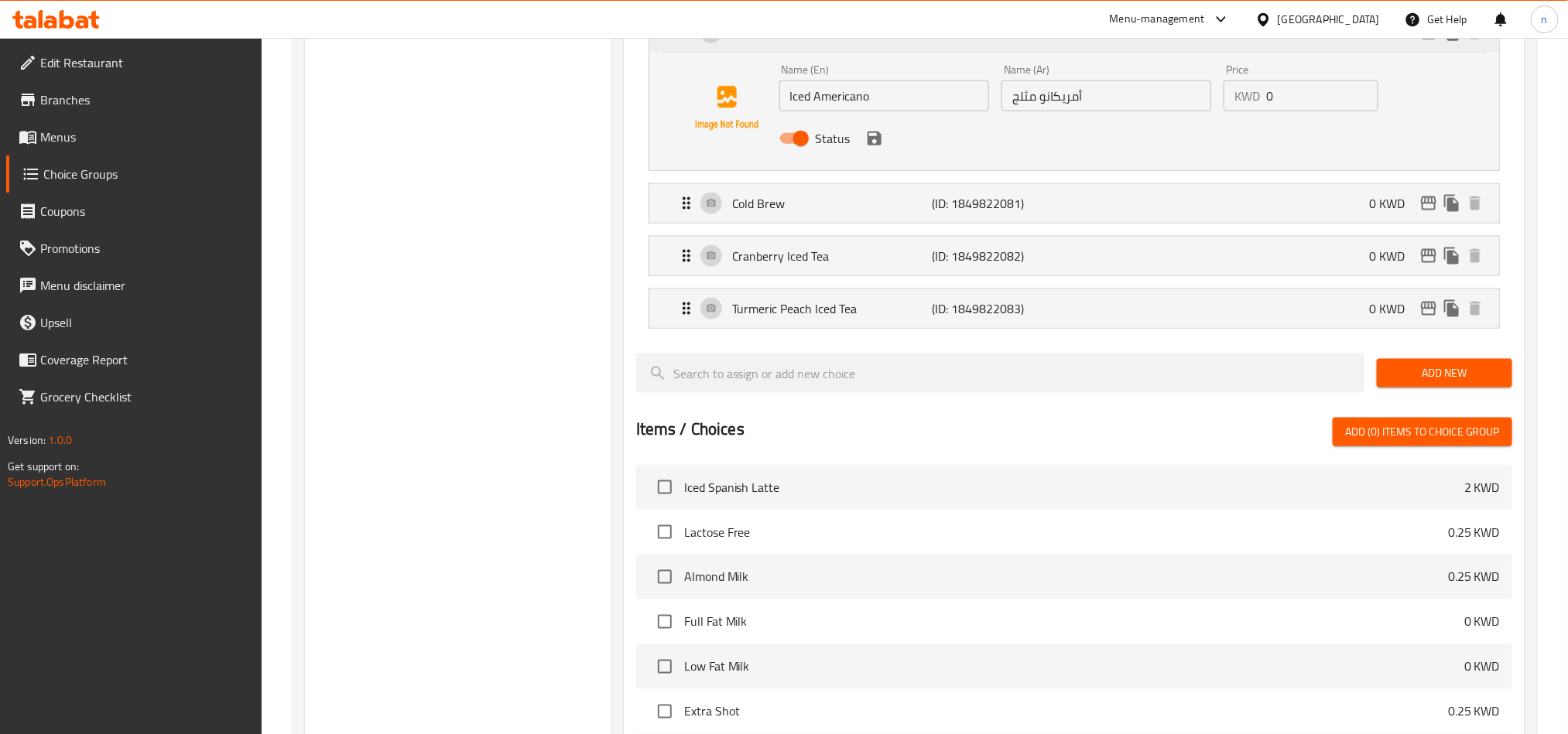
scroll to position [1044, 0]
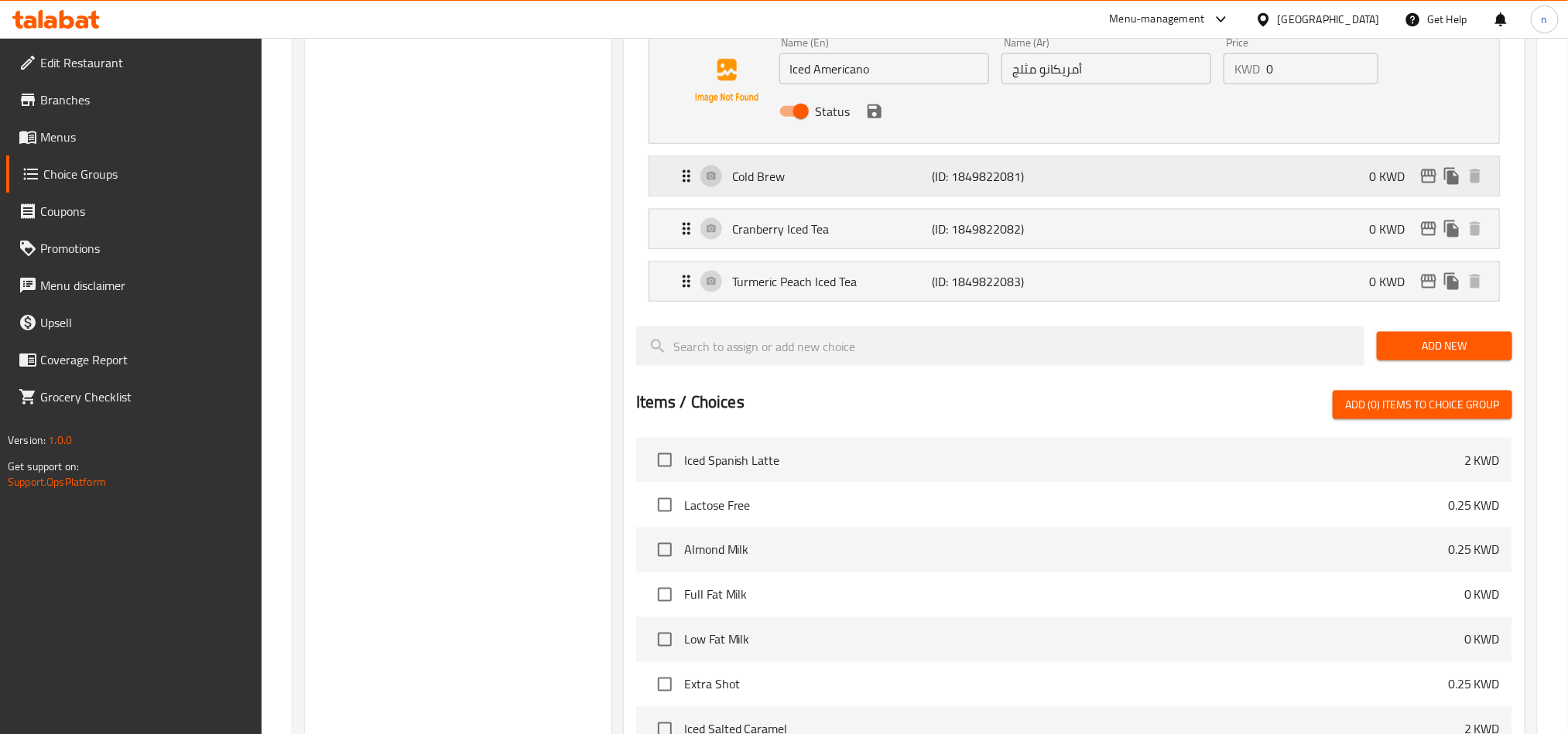
click at [778, 196] on div "Cold Brew (ID: 1849822081) 0 KWD" at bounding box center [1079, 176] width 803 height 39
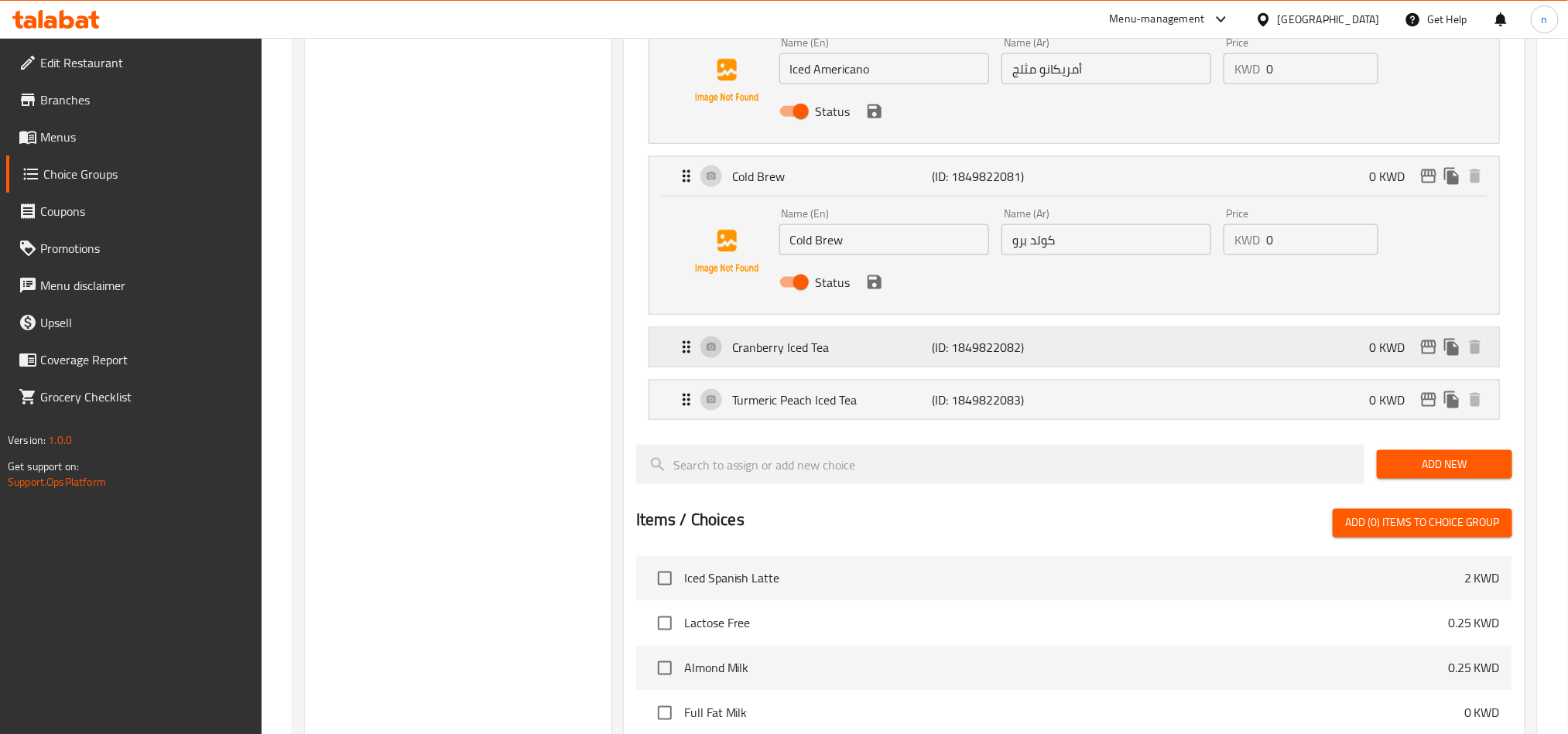
click at [810, 357] on p "Cranberry Iced Tea" at bounding box center [832, 347] width 200 height 18
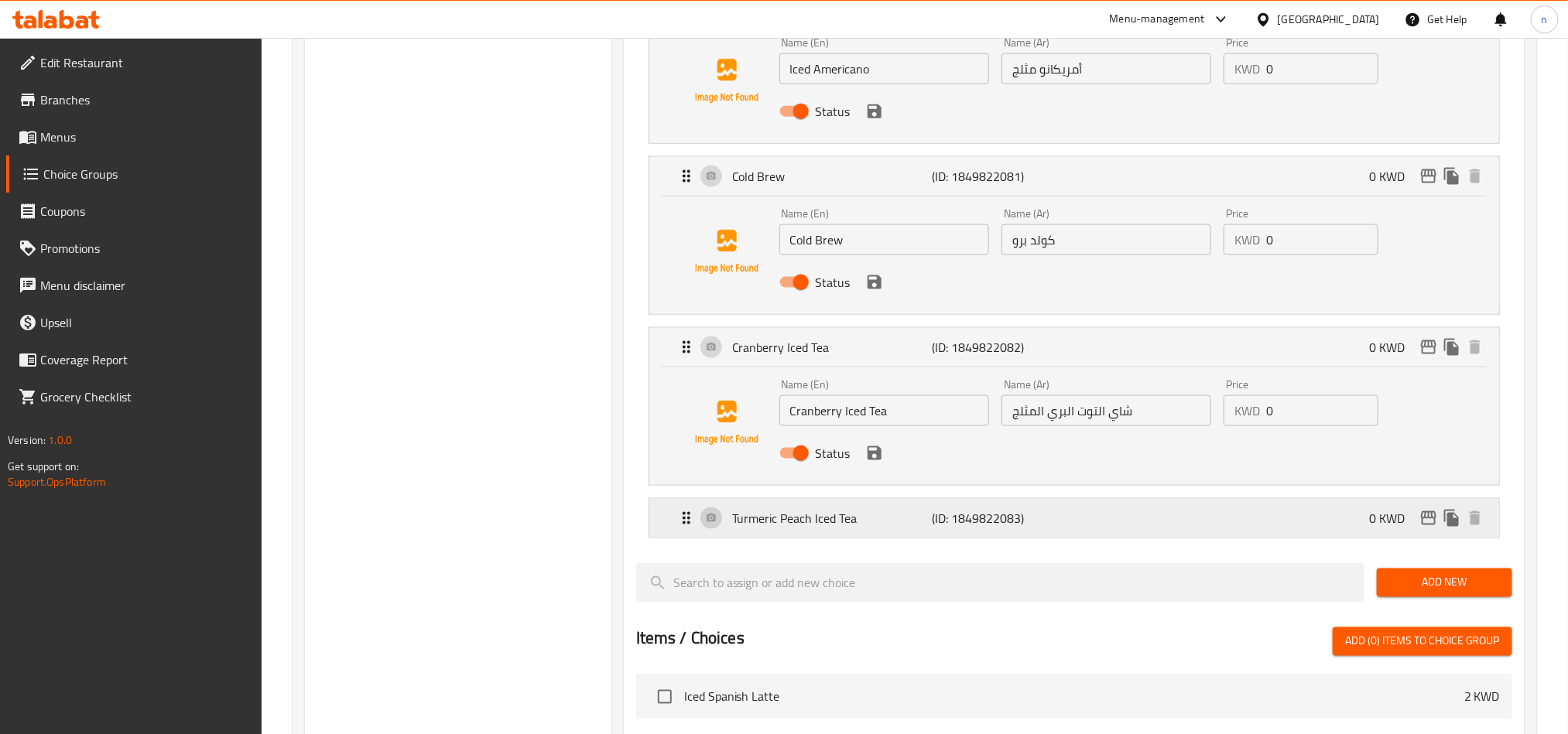
click at [798, 521] on p "Turmeric Peach Iced Tea" at bounding box center [832, 518] width 200 height 18
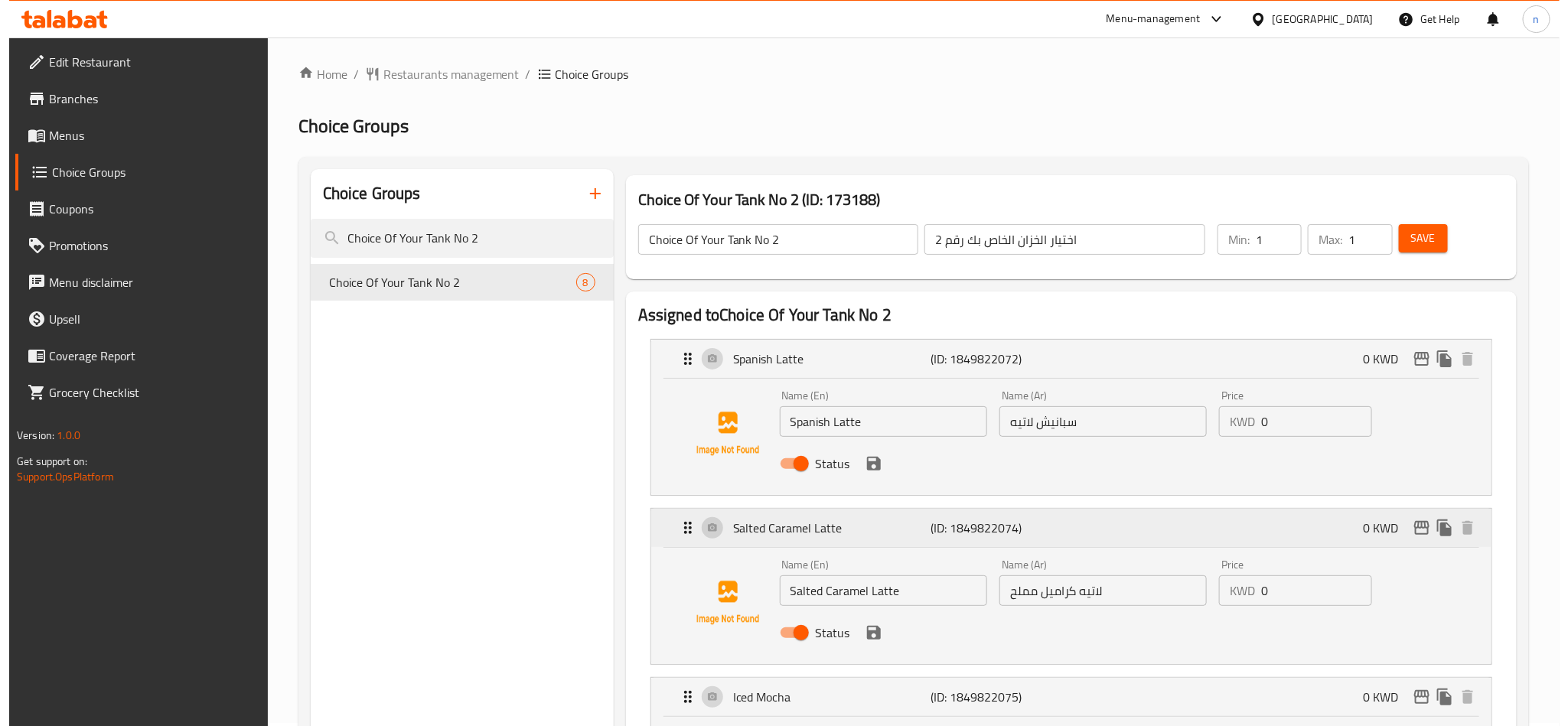
scroll to position [0, 0]
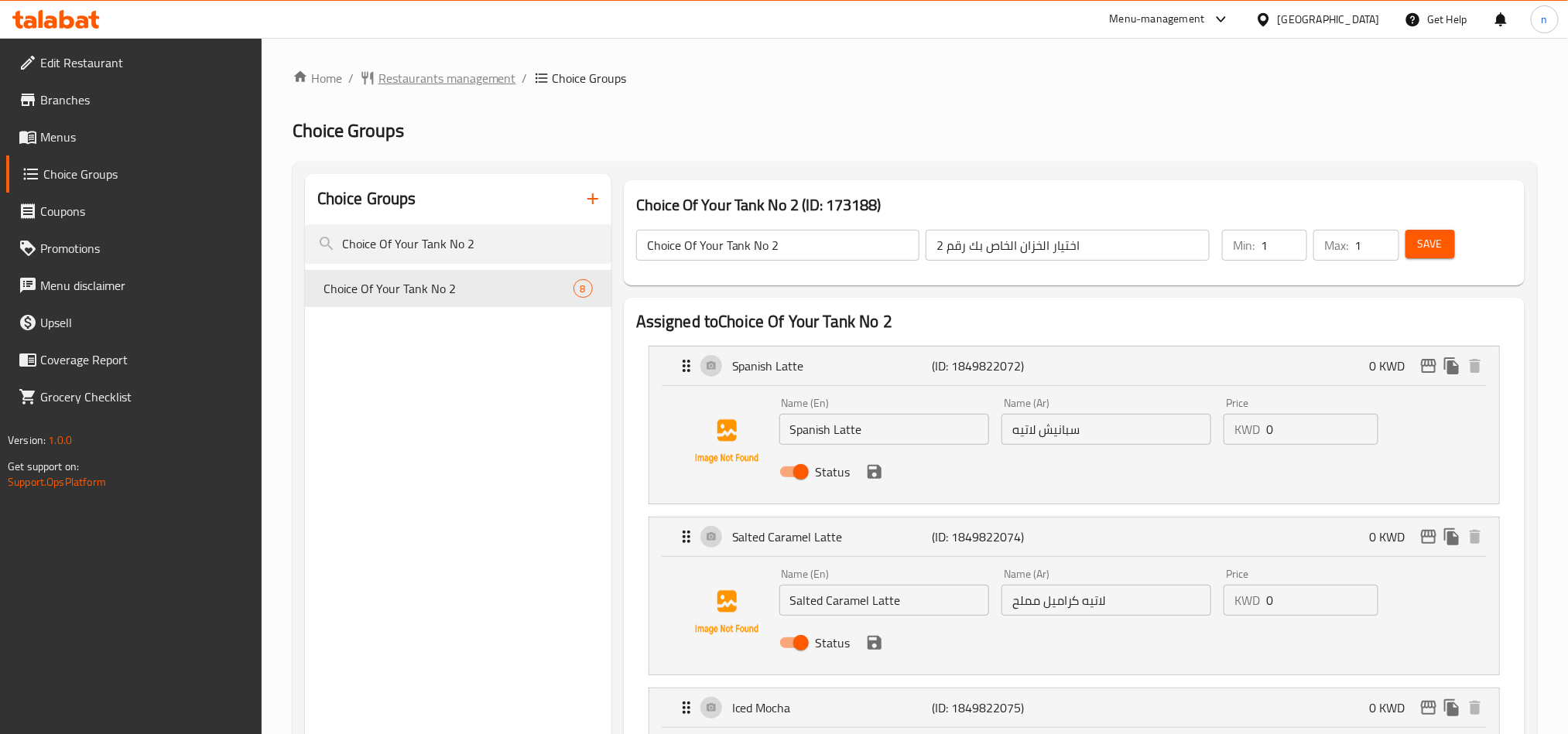
click at [437, 86] on span "Restaurants management" at bounding box center [448, 78] width 138 height 18
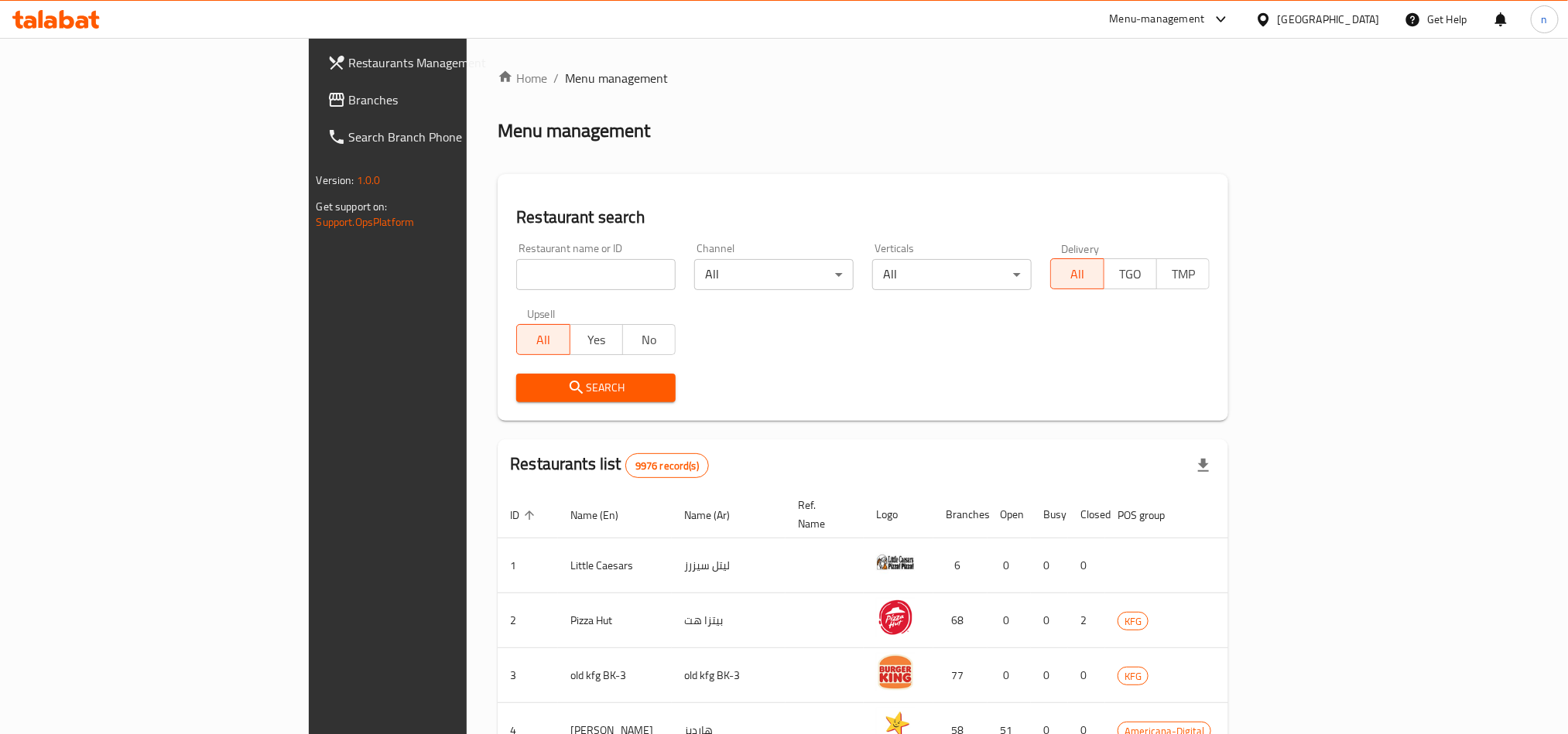
click at [516, 270] on input "search" at bounding box center [595, 274] width 160 height 31
paste input "21789"
type input "21789"
click button "Search" at bounding box center [595, 388] width 160 height 29
